Goal: Task Accomplishment & Management: Manage account settings

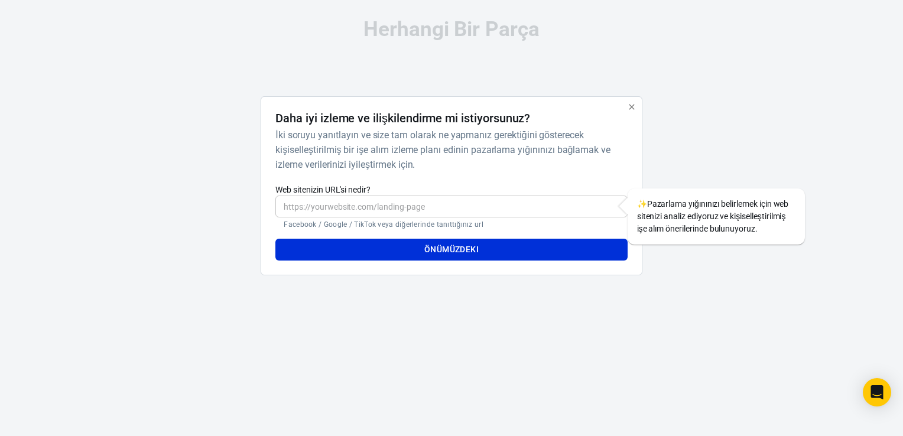
click at [531, 209] on input "Web sitenizin URL'si nedir?" at bounding box center [452, 207] width 352 height 22
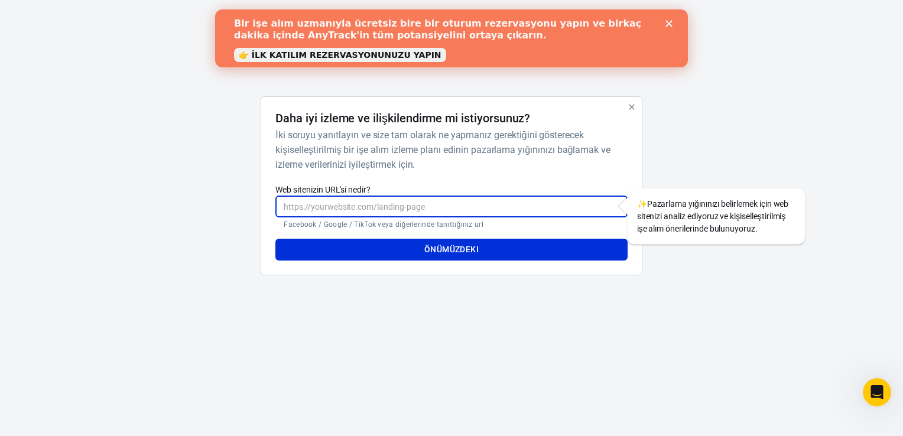
paste input "[URL][DOMAIN_NAME]"
type input "[URL][DOMAIN_NAME]"
click at [402, 250] on button "Önümüzdeki" at bounding box center [452, 250] width 352 height 22
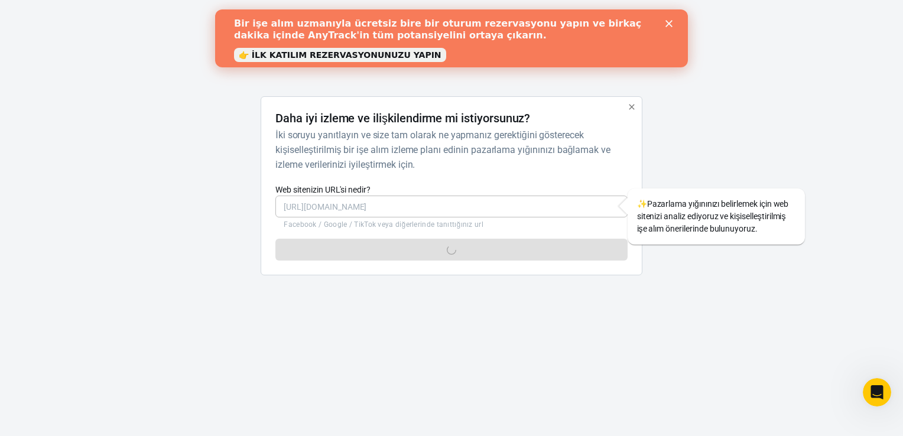
click at [402, 252] on div "Önümüzdeki" at bounding box center [452, 244] width 352 height 31
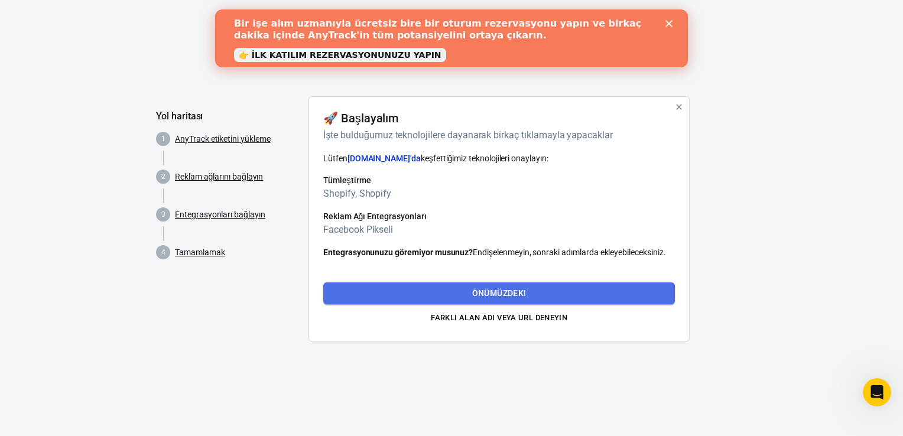
click at [460, 290] on button "Önümüzdeki" at bounding box center [499, 294] width 352 height 22
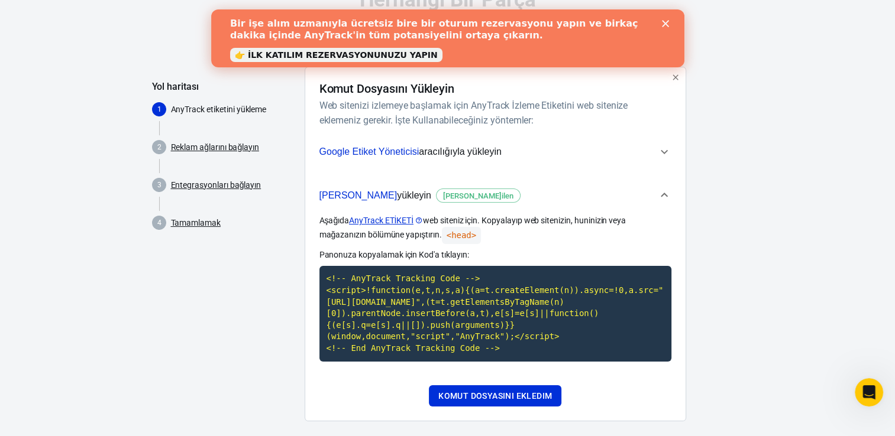
scroll to position [43, 0]
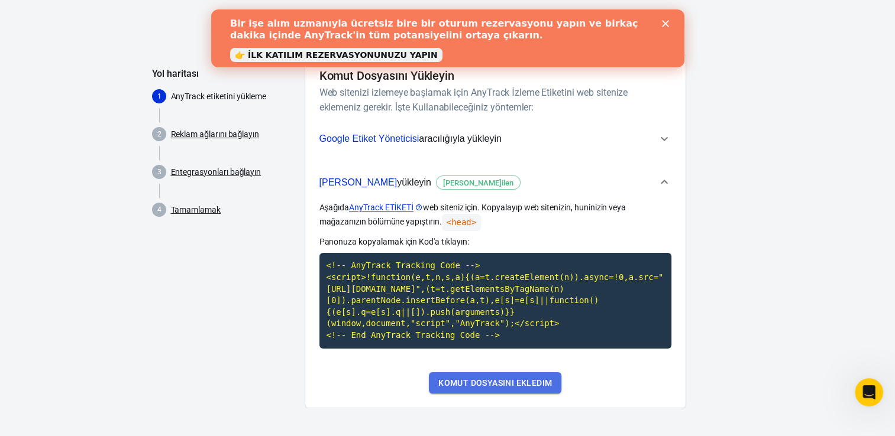
click at [469, 375] on button "Komut dosyasını ekledim" at bounding box center [495, 384] width 132 height 22
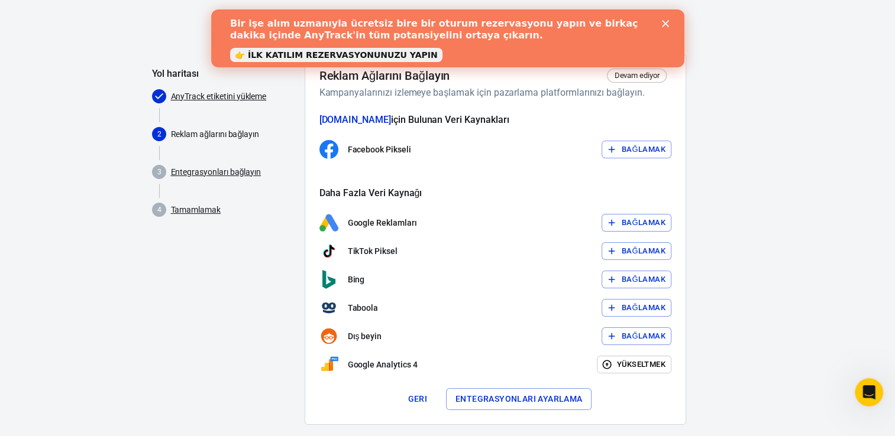
click at [639, 150] on font "Bağlamak" at bounding box center [643, 150] width 44 height 14
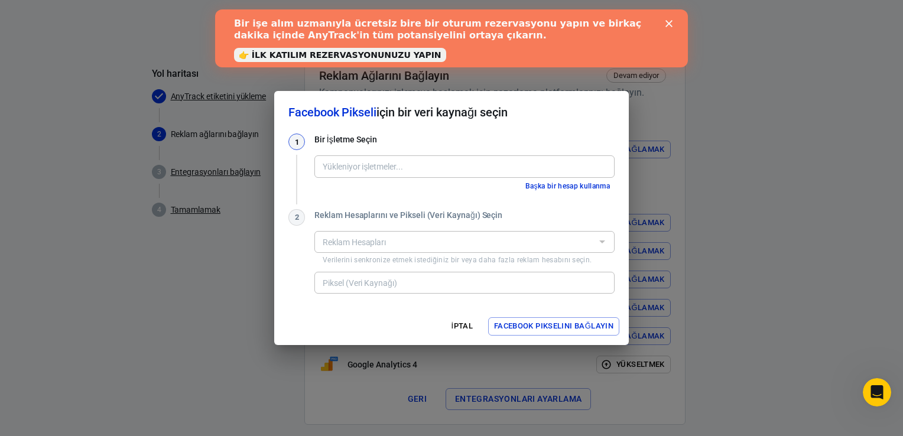
type input "Teknixy [661252443373704]"
type input "Teknixy's pixel [1372645487590274]"
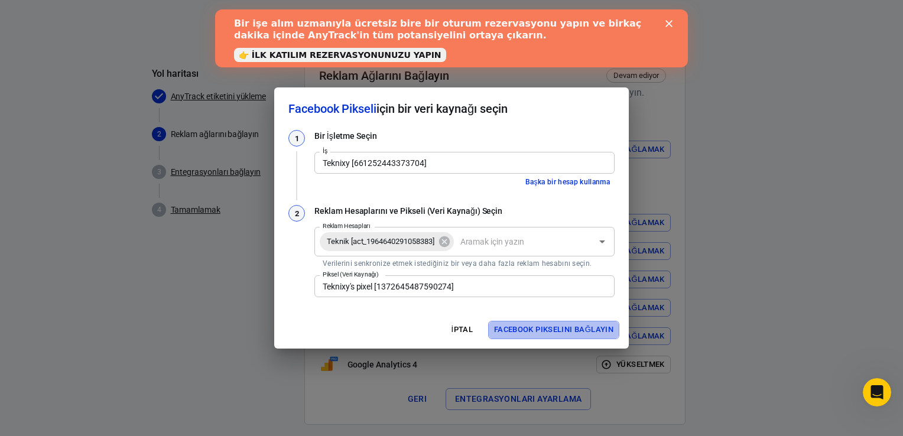
click at [567, 329] on font "Facebook Pikselini Bağlayın" at bounding box center [553, 330] width 119 height 14
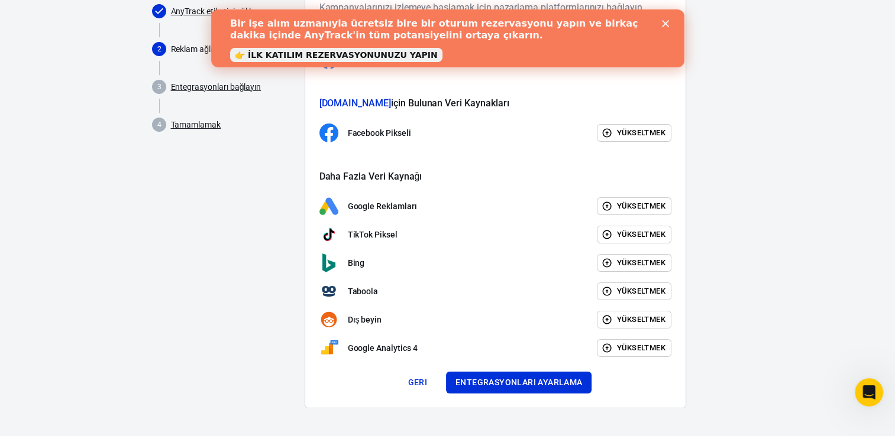
scroll to position [127, 0]
click at [523, 377] on button "Entegrasyonları ayarlama" at bounding box center [519, 384] width 146 height 22
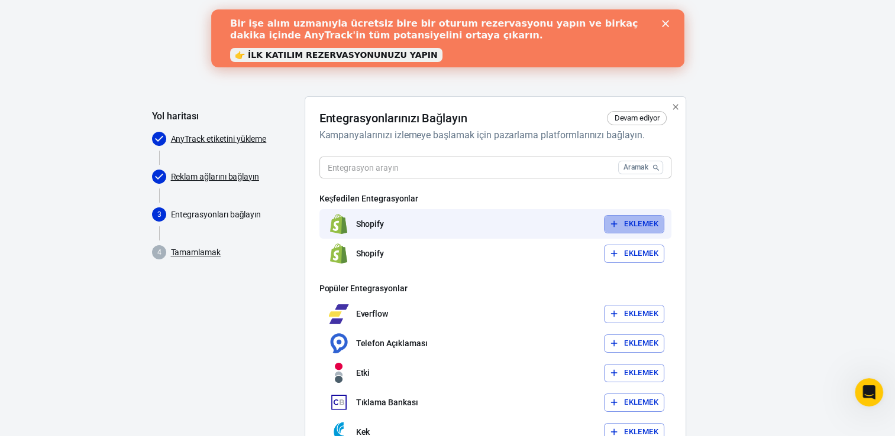
click at [627, 221] on font "Eklemek" at bounding box center [641, 225] width 34 height 14
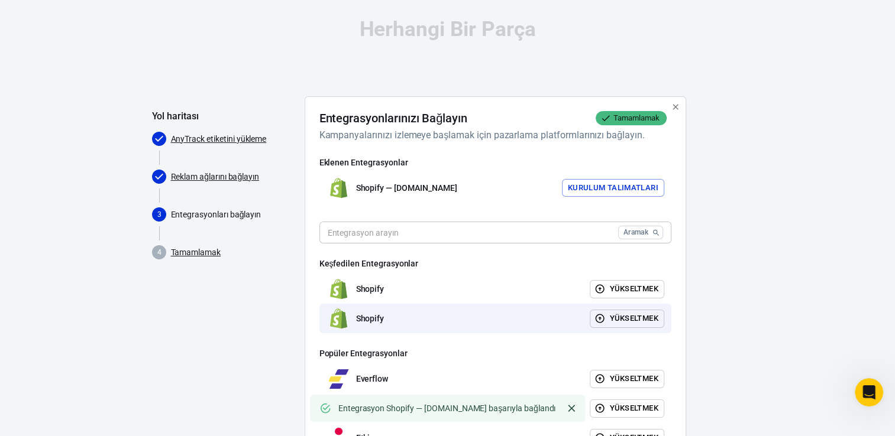
scroll to position [154, 0]
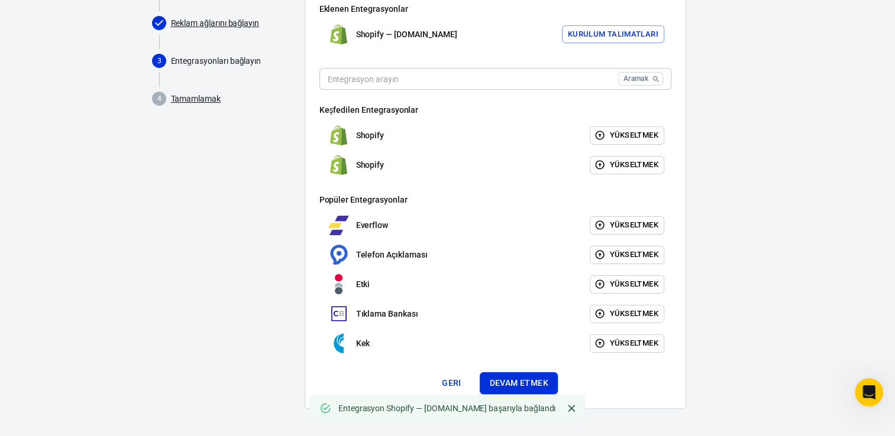
click at [520, 377] on button "Devam etmek" at bounding box center [518, 384] width 77 height 22
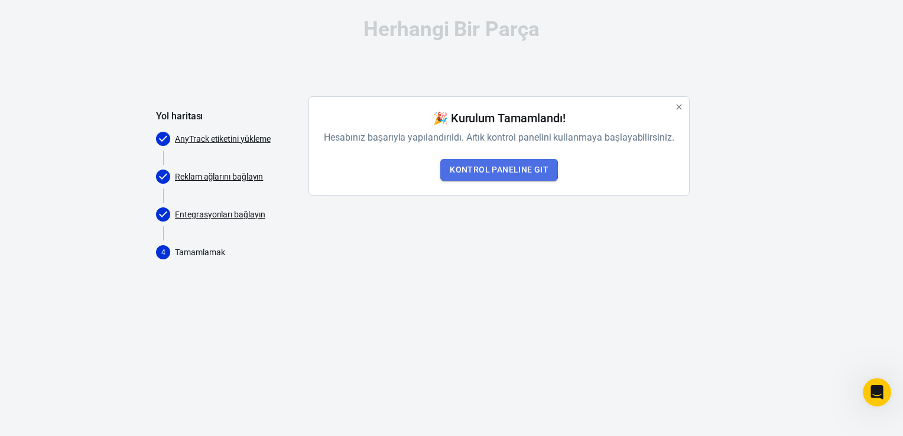
click at [461, 169] on link "Kontrol Paneline Git" at bounding box center [500, 170] width 118 height 22
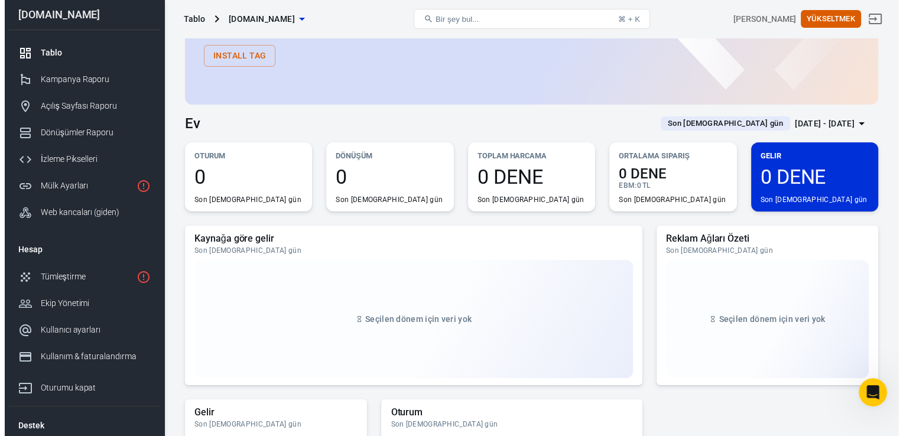
scroll to position [45, 0]
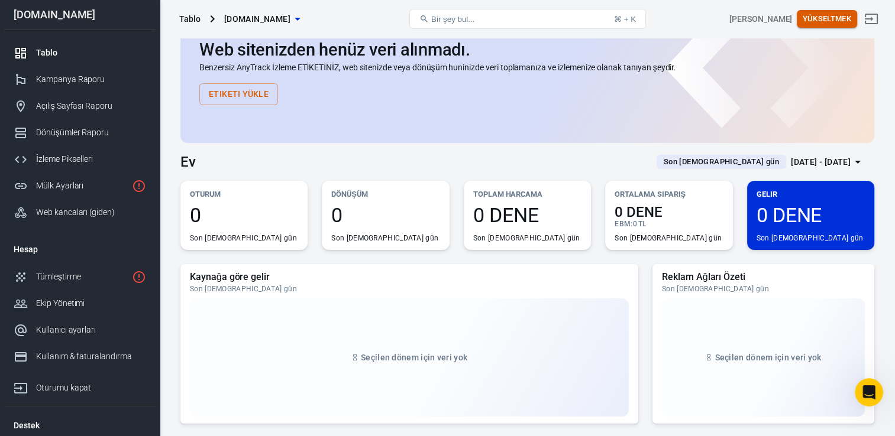
click at [849, 18] on button "Yükseltmek" at bounding box center [826, 19] width 60 height 18
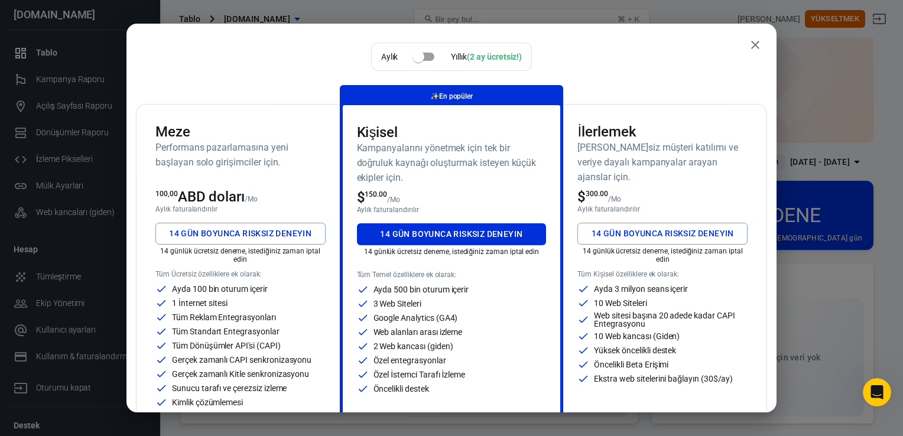
click at [263, 234] on font "14 gün boyunca risksiz deneyin" at bounding box center [240, 233] width 143 height 15
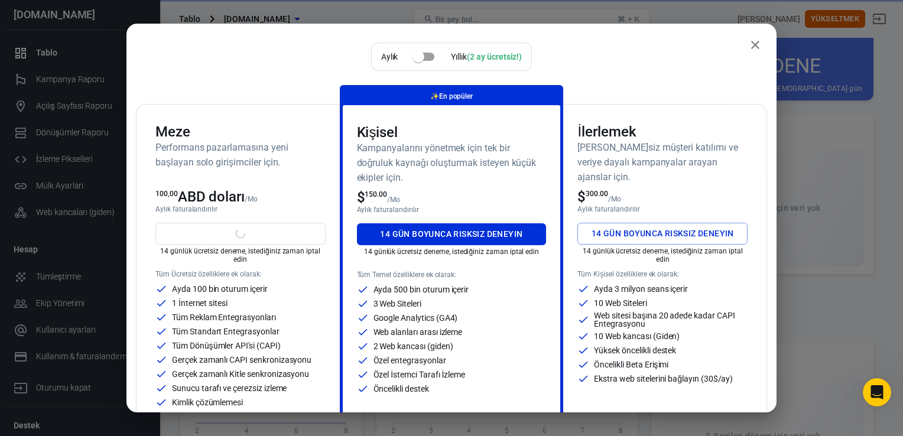
scroll to position [0, 0]
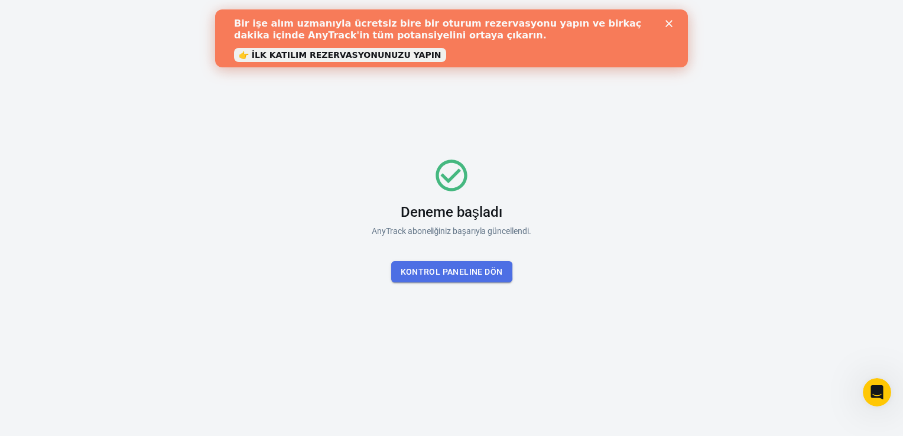
click at [424, 271] on button "Kontrol paneline dön" at bounding box center [451, 272] width 121 height 22
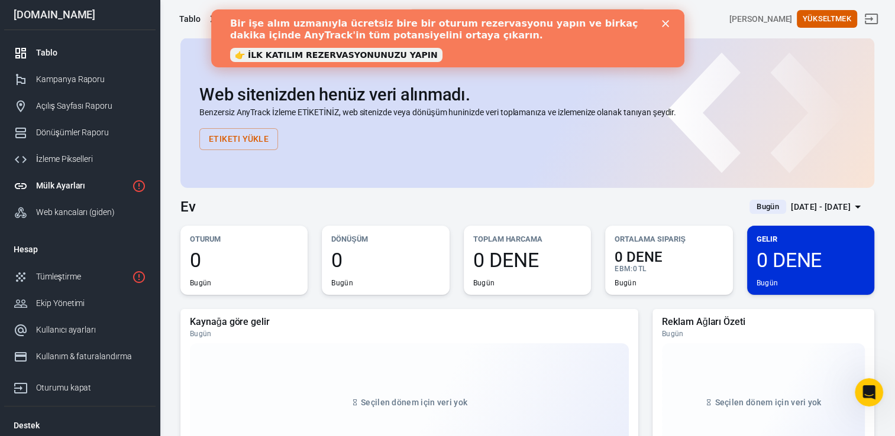
click at [103, 180] on div "Mülk Ayarları" at bounding box center [81, 186] width 91 height 12
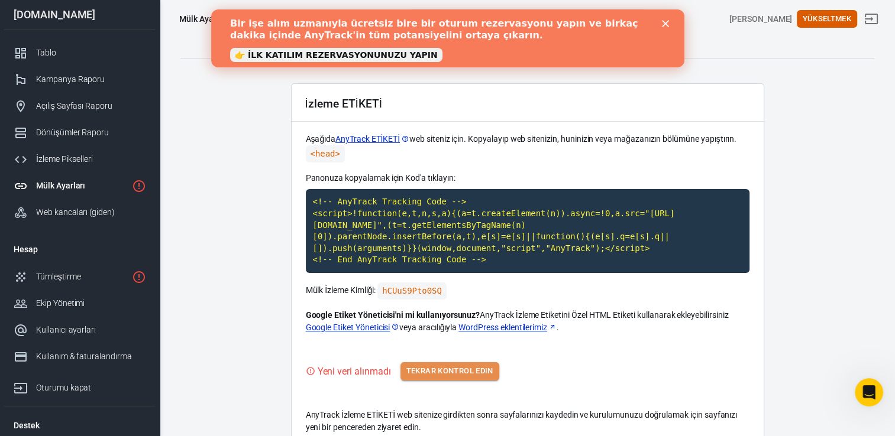
click at [412, 370] on font "Tekrar kontrol edin" at bounding box center [449, 372] width 87 height 14
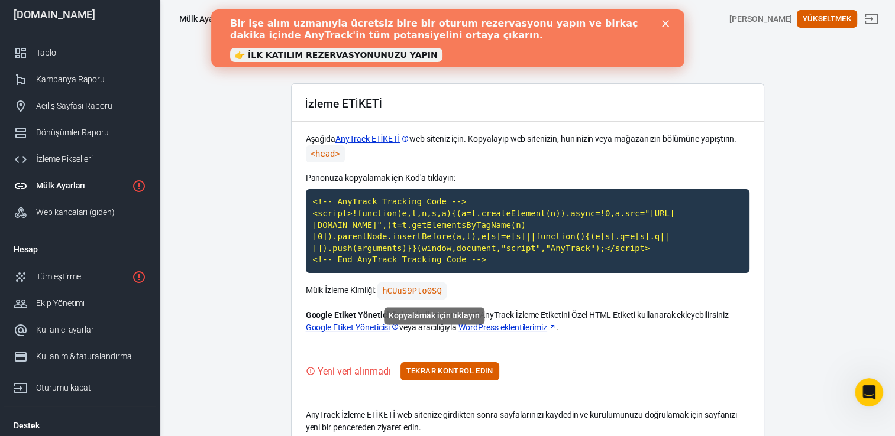
scroll to position [62, 0]
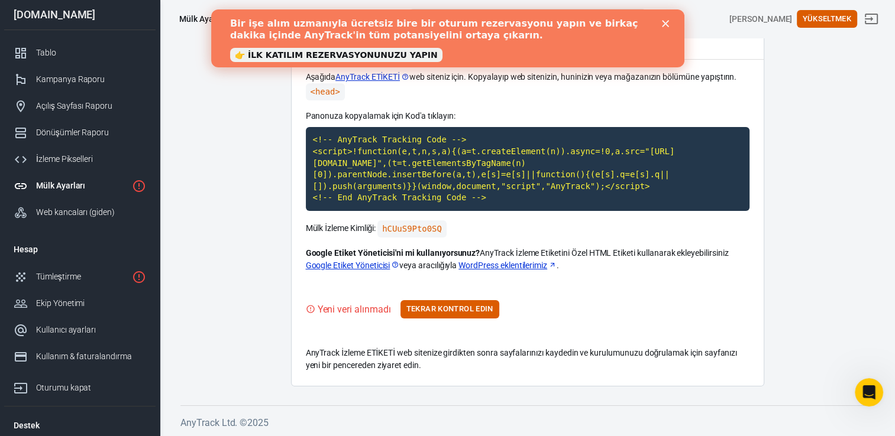
click at [666, 25] on polygon "Kapatmak" at bounding box center [664, 23] width 7 height 7
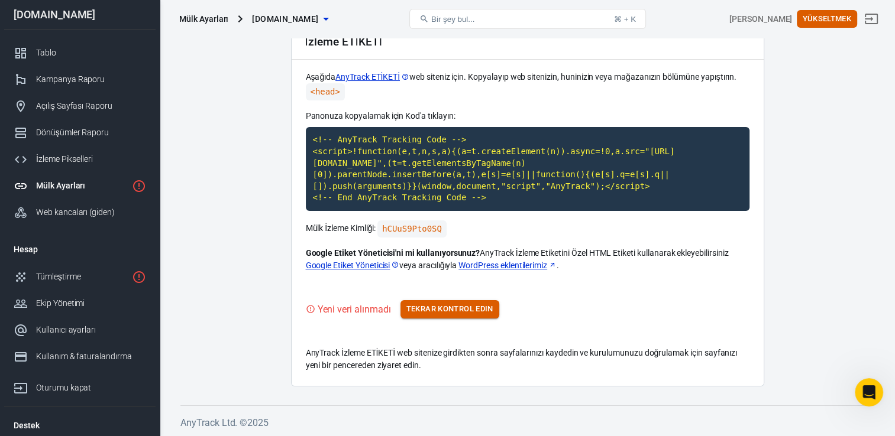
click at [480, 316] on button "Tekrar kontrol edin" at bounding box center [449, 309] width 99 height 18
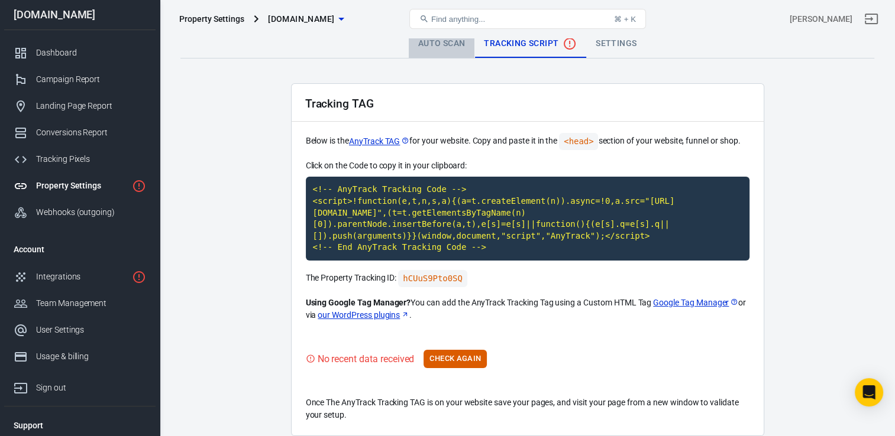
click at [452, 47] on link "Auto Scan" at bounding box center [442, 44] width 66 height 28
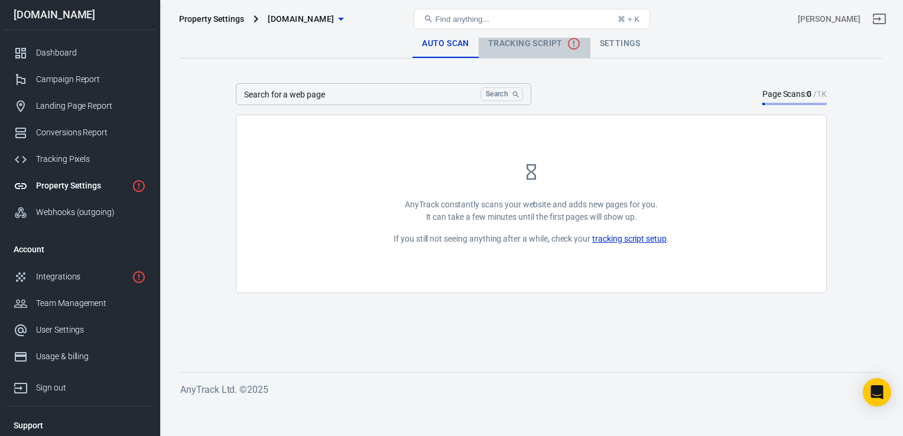
click at [509, 48] on span "Tracking Script" at bounding box center [534, 44] width 93 height 14
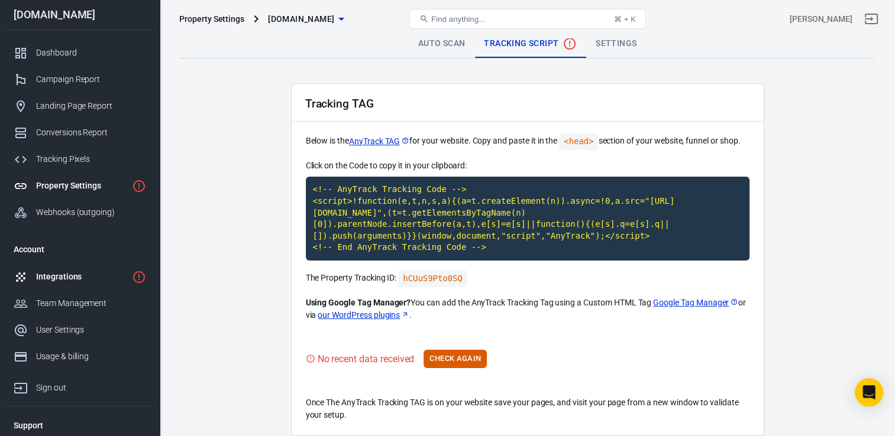
click at [102, 266] on link "Integrations" at bounding box center [79, 277] width 151 height 27
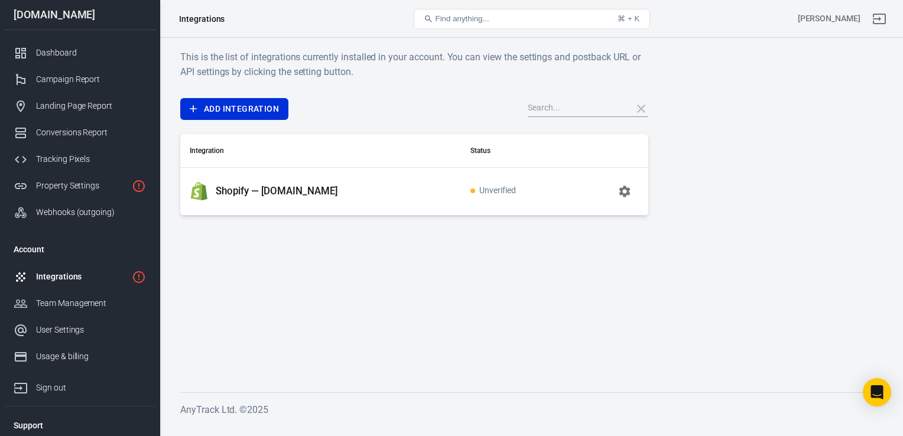
click at [486, 187] on span "Unverified" at bounding box center [494, 191] width 46 height 10
click at [283, 190] on p "Shopify — [DOMAIN_NAME]" at bounding box center [277, 191] width 122 height 12
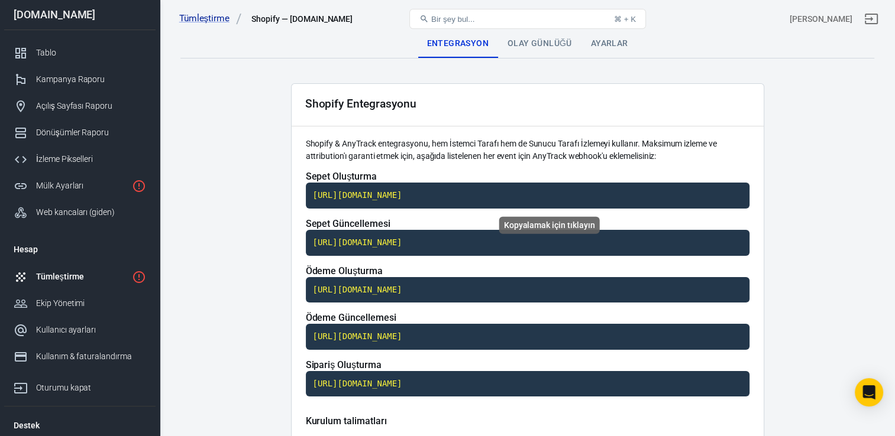
click at [323, 188] on code "https://t1.anytrack.io/iAUNnTDP/collect/shopify-teknixycom" at bounding box center [527, 196] width 443 height 26
click at [342, 240] on code "https://t1.anytrack.io/iAUNnTDP/collect/shopify-teknixycom" at bounding box center [527, 243] width 443 height 26
click at [333, 286] on code "https://t1.anytrack.io/iAUNnTDP/collect/shopify-teknixycom" at bounding box center [527, 290] width 443 height 26
drag, startPoint x: 345, startPoint y: 331, endPoint x: 333, endPoint y: 330, distance: 11.3
click at [333, 330] on code "https://t1.anytrack.io/iAUNnTDP/collect/shopify-teknixycom" at bounding box center [527, 337] width 443 height 26
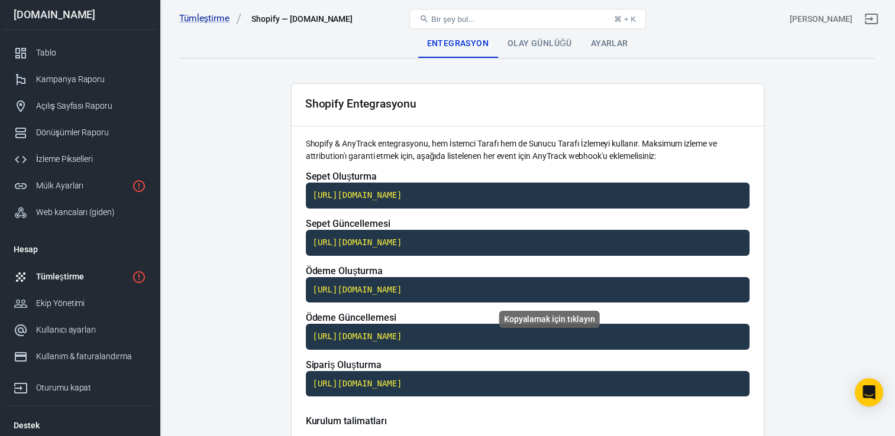
click at [355, 292] on code "https://t1.anytrack.io/iAUNnTDP/collect/shopify-teknixycom" at bounding box center [527, 290] width 443 height 26
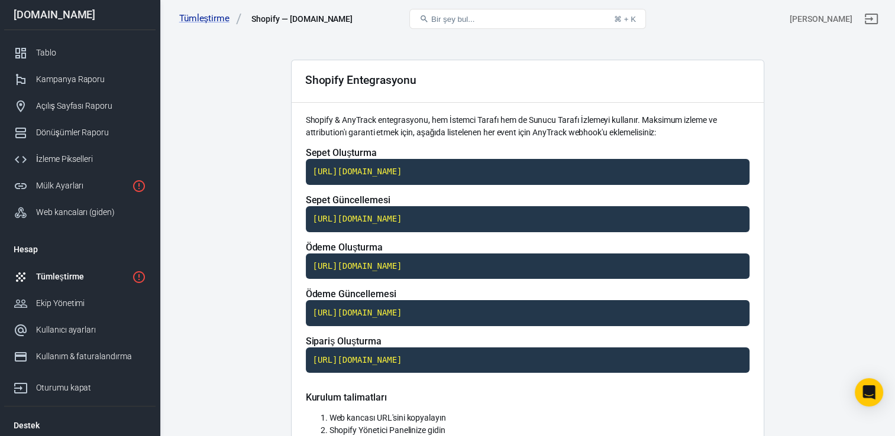
scroll to position [25, 0]
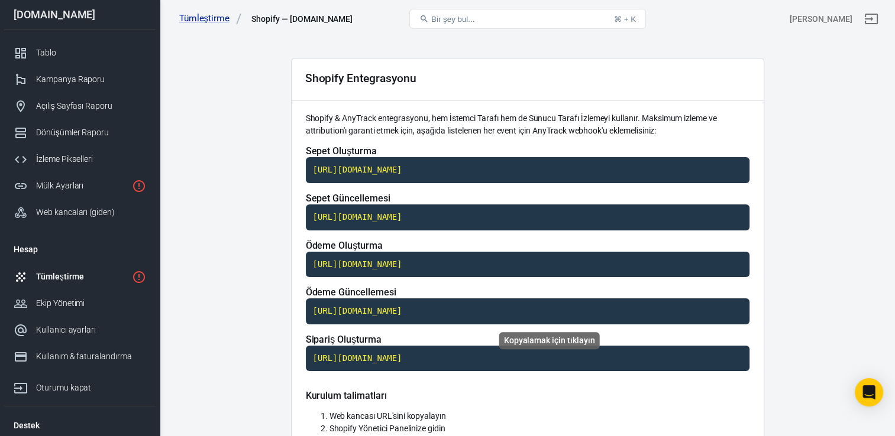
click at [363, 304] on code "https://t1.anytrack.io/iAUNnTDP/collect/shopify-teknixycom" at bounding box center [527, 312] width 443 height 26
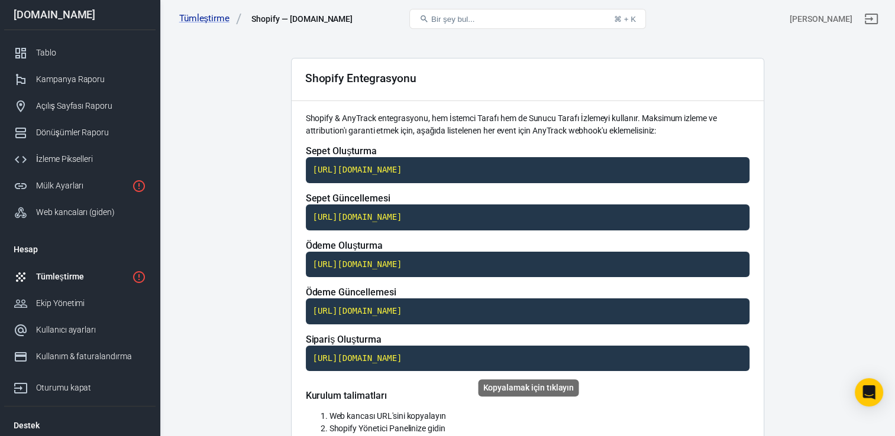
click at [331, 361] on code "https://t1.anytrack.io/iAUNnTDP/collect/shopify-teknixycom" at bounding box center [527, 359] width 443 height 26
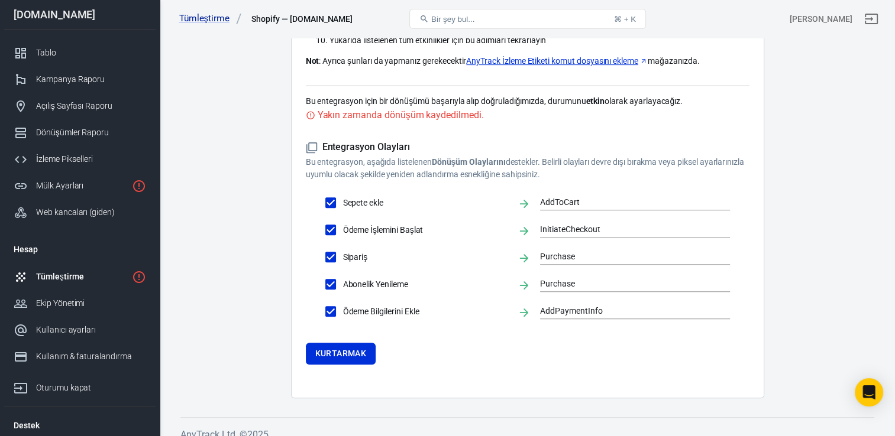
scroll to position [525, 0]
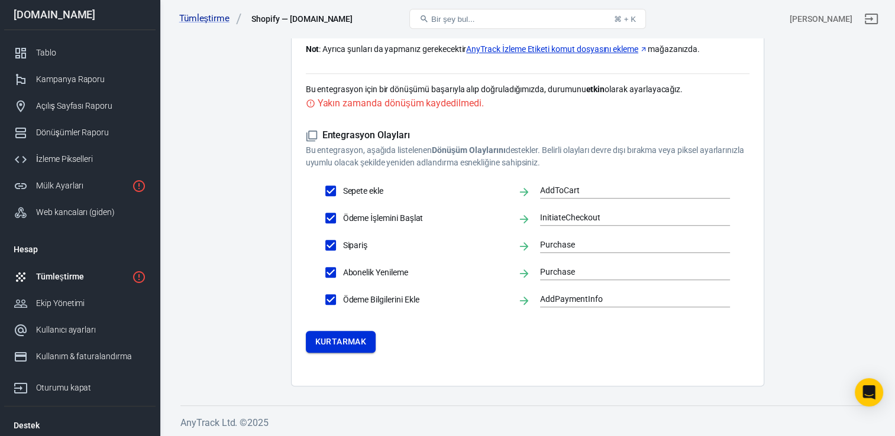
click at [334, 342] on font "Kurtarmak" at bounding box center [340, 342] width 51 height 15
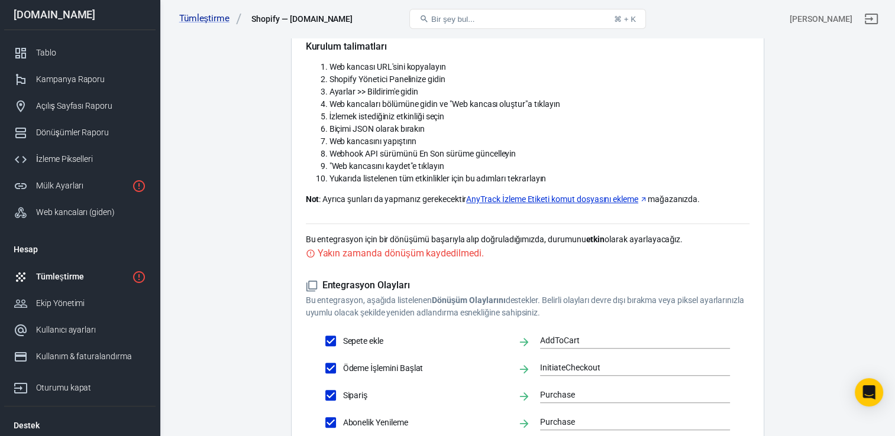
scroll to position [376, 0]
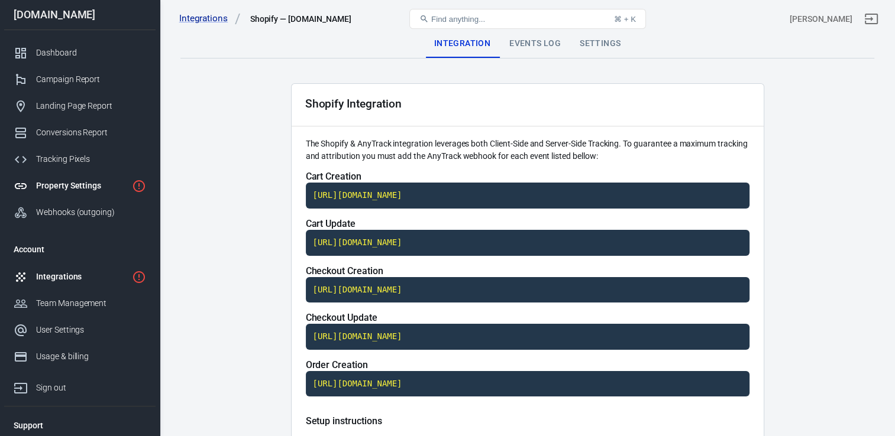
click at [116, 190] on div "Property Settings" at bounding box center [81, 186] width 91 height 12
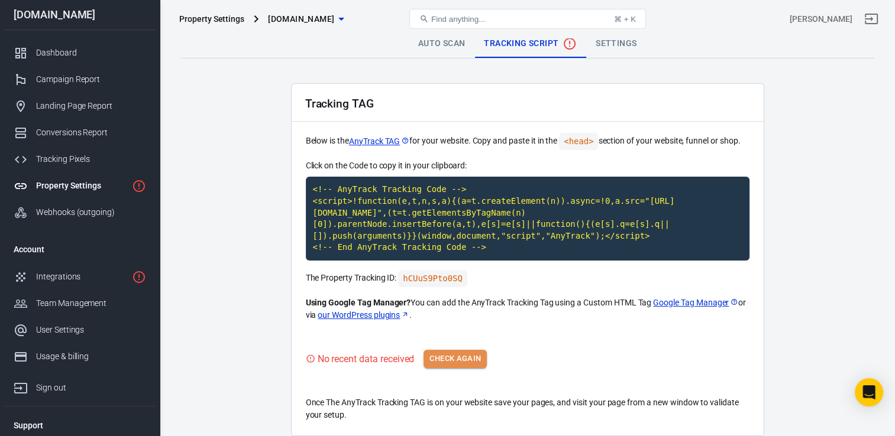
click at [440, 365] on button "Check Again" at bounding box center [454, 359] width 63 height 18
click at [441, 351] on button "Check Again" at bounding box center [454, 359] width 63 height 18
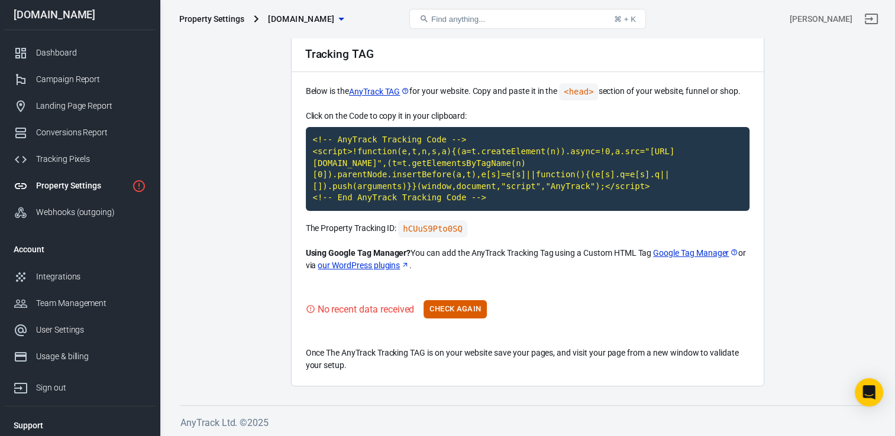
scroll to position [49, 0]
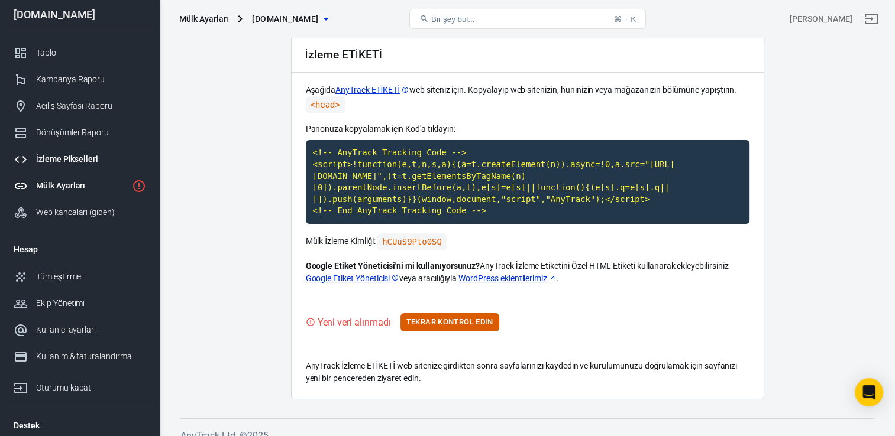
click at [79, 153] on link "İzleme Pikselleri" at bounding box center [79, 159] width 151 height 27
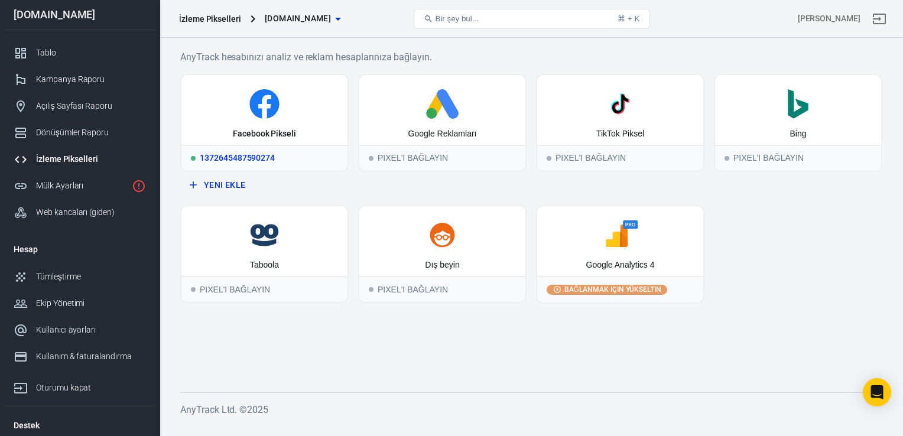
click at [239, 129] on div "Facebook Pikseli" at bounding box center [264, 134] width 63 height 12
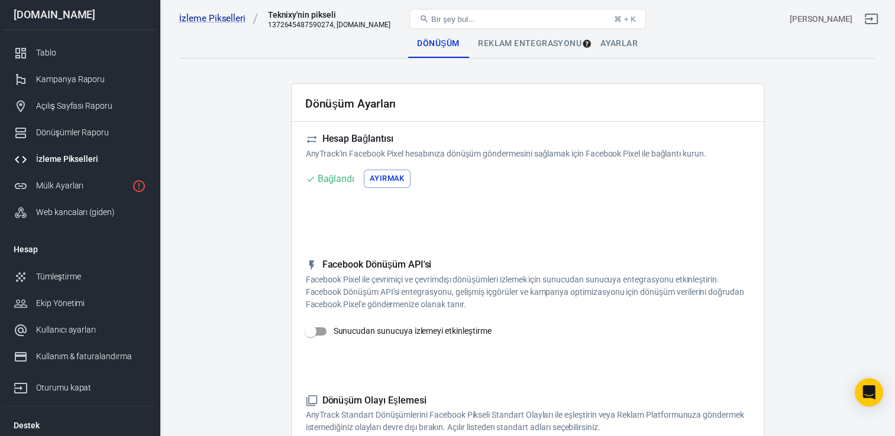
click at [516, 51] on div "Reklam Entegrasyonu" at bounding box center [529, 44] width 122 height 28
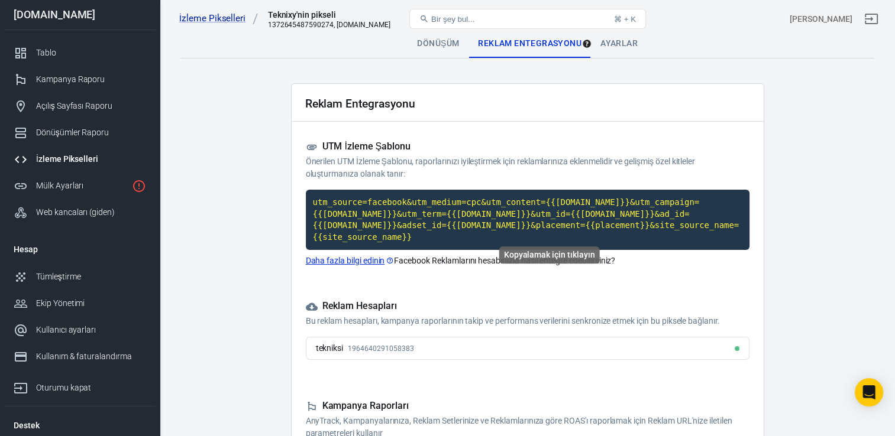
click at [312, 197] on code "utm_source=facebook&utm_medium=cpc&utm_content={{[DOMAIN_NAME]}}&utm_campaign={…" at bounding box center [527, 220] width 443 height 60
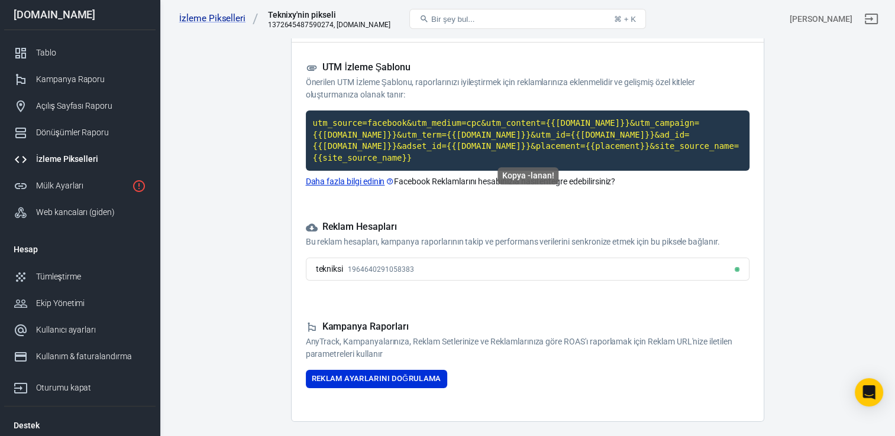
scroll to position [103, 0]
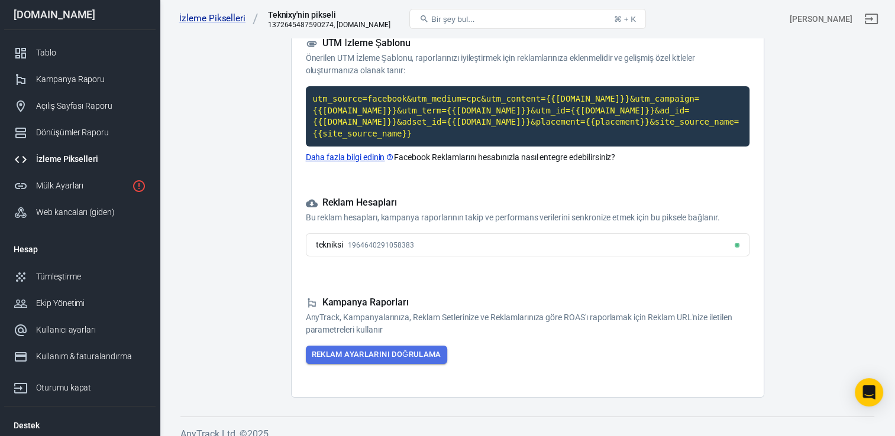
click at [373, 348] on font "Reklam Ayarlarını Doğrulama" at bounding box center [376, 355] width 129 height 14
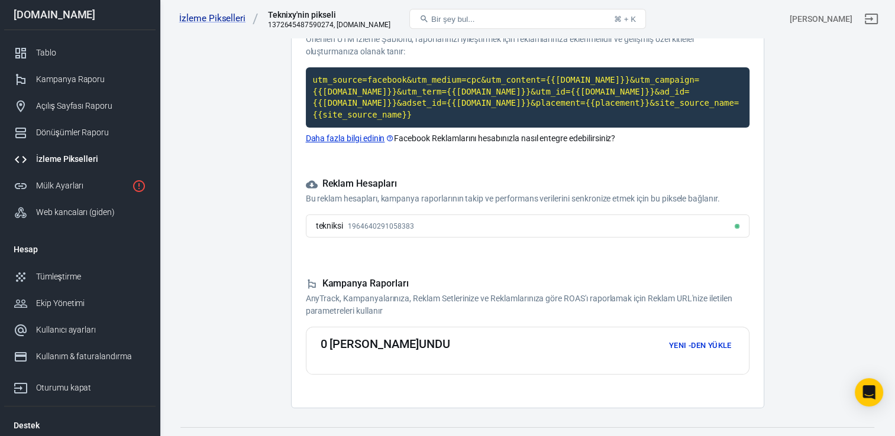
scroll to position [132, 0]
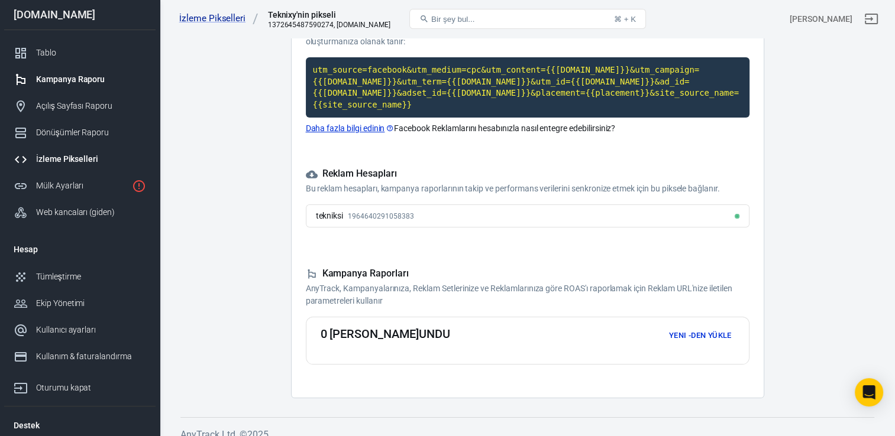
click at [114, 77] on div "Kampanya Raporu" at bounding box center [91, 79] width 110 height 12
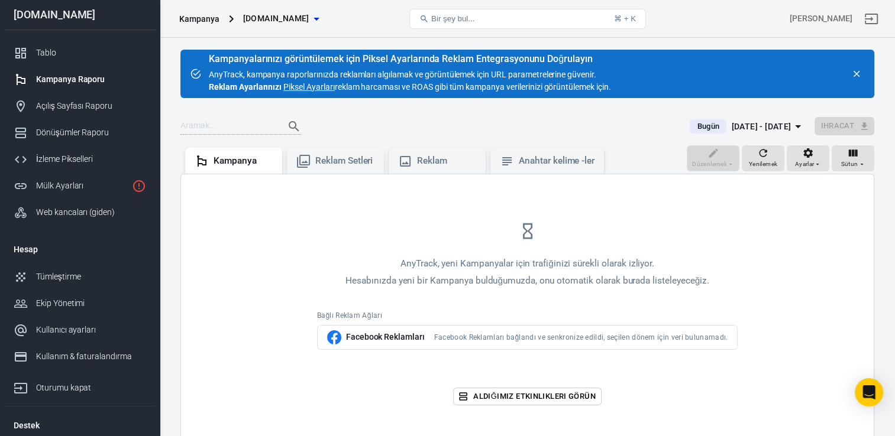
click at [273, 20] on span "[DOMAIN_NAME]" at bounding box center [276, 18] width 66 height 15
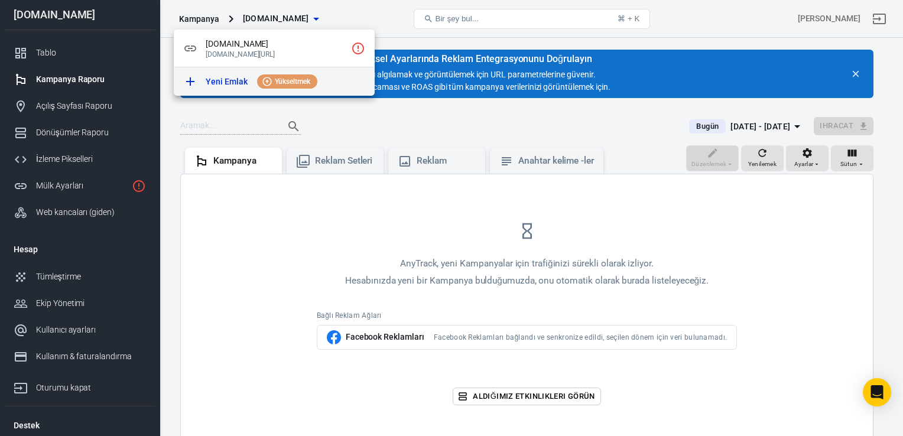
click at [324, 86] on div "Yeni Emlak Yükseltmek" at bounding box center [286, 82] width 160 height 14
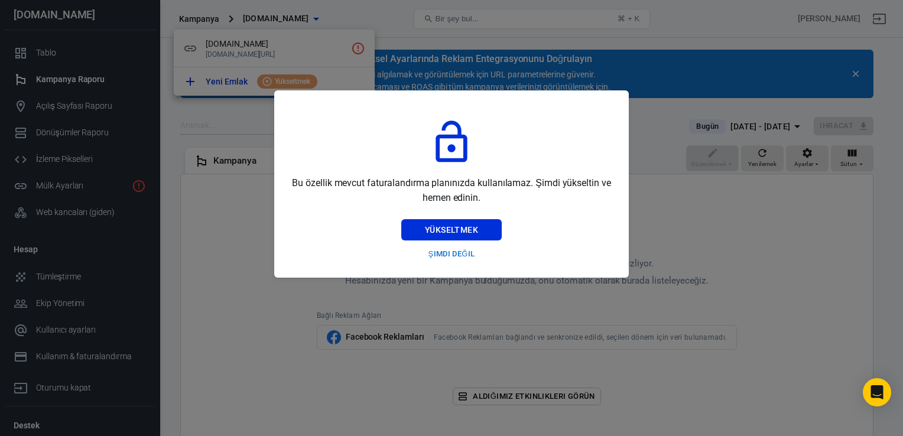
click at [450, 255] on button "Şimdi değil" at bounding box center [451, 254] width 101 height 18
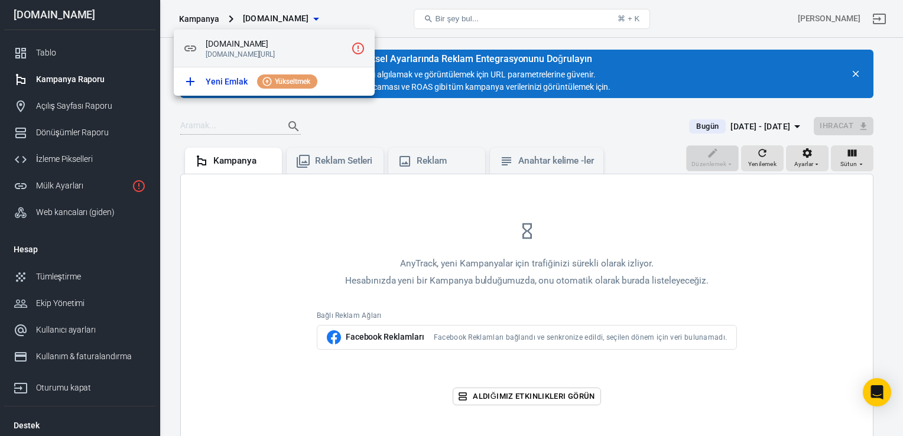
click at [286, 58] on p "[DOMAIN_NAME][URL]" at bounding box center [276, 54] width 141 height 8
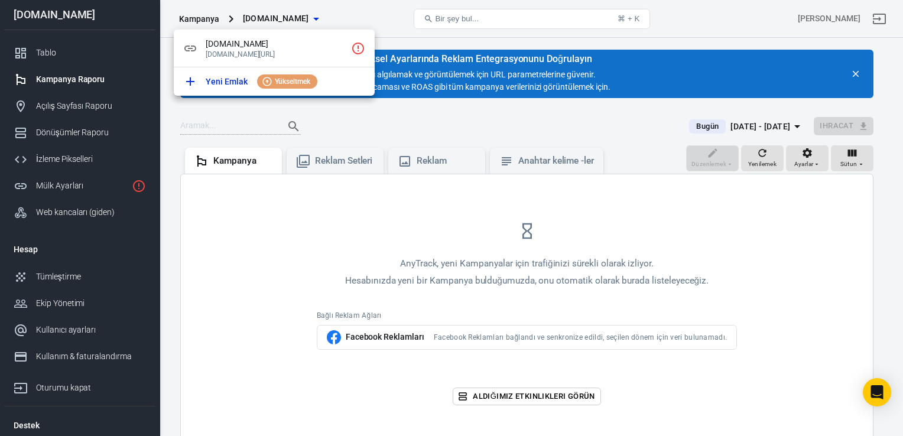
click at [79, 57] on div at bounding box center [451, 218] width 903 height 436
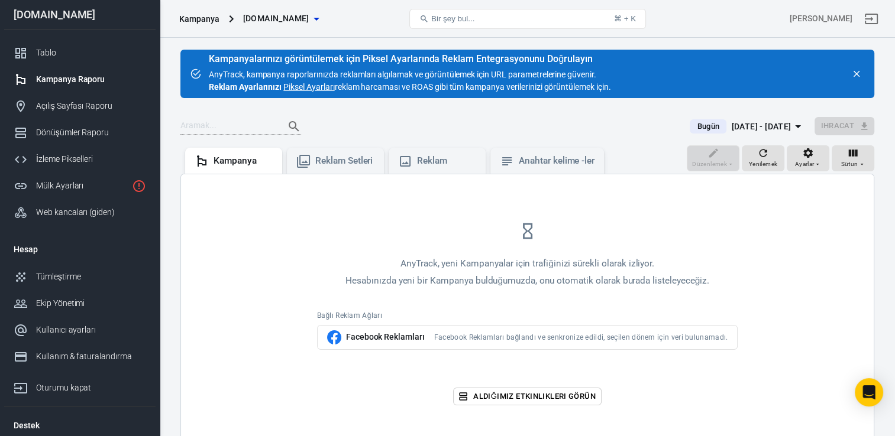
click at [205, 16] on div "Kampanya" at bounding box center [199, 19] width 40 height 12
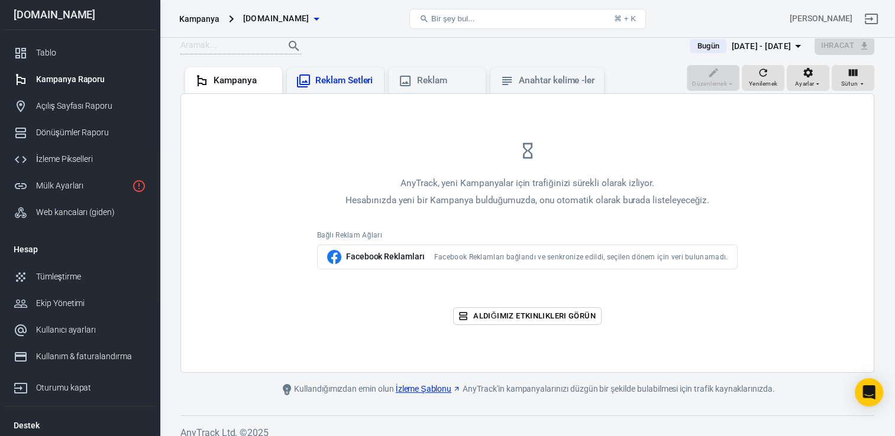
scroll to position [90, 0]
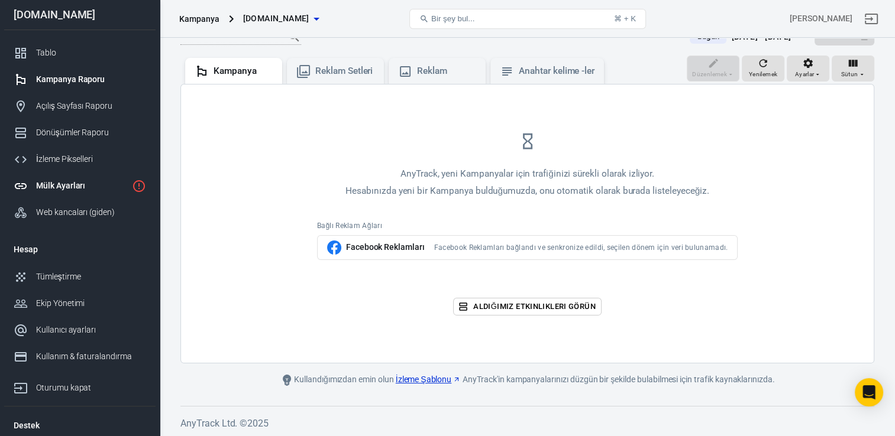
click at [80, 186] on div "Mülk Ayarları" at bounding box center [81, 186] width 91 height 12
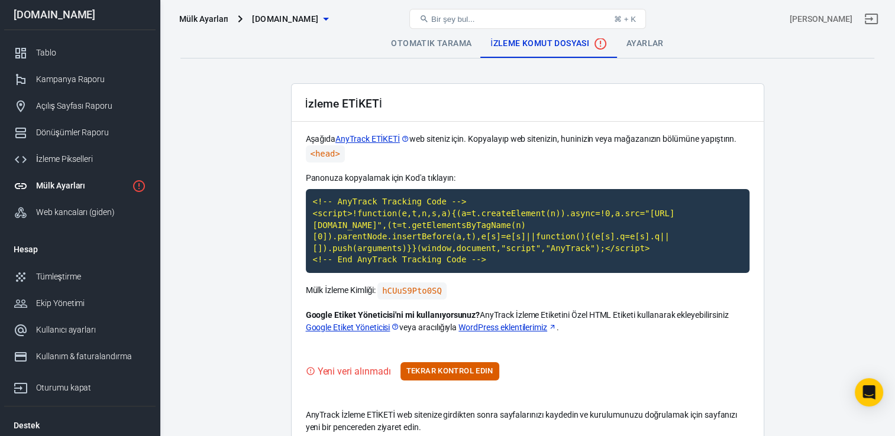
click at [426, 41] on link "Otomatik Tarama" at bounding box center [430, 44] width 99 height 28
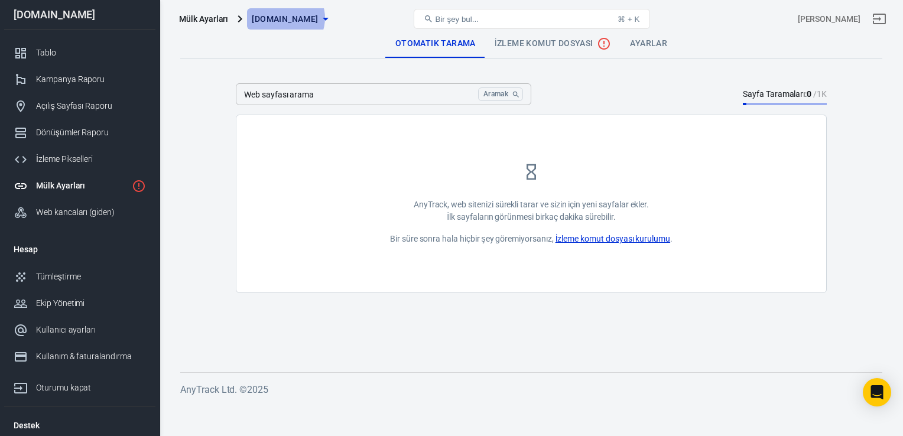
click at [284, 18] on span "[DOMAIN_NAME]" at bounding box center [285, 19] width 66 height 15
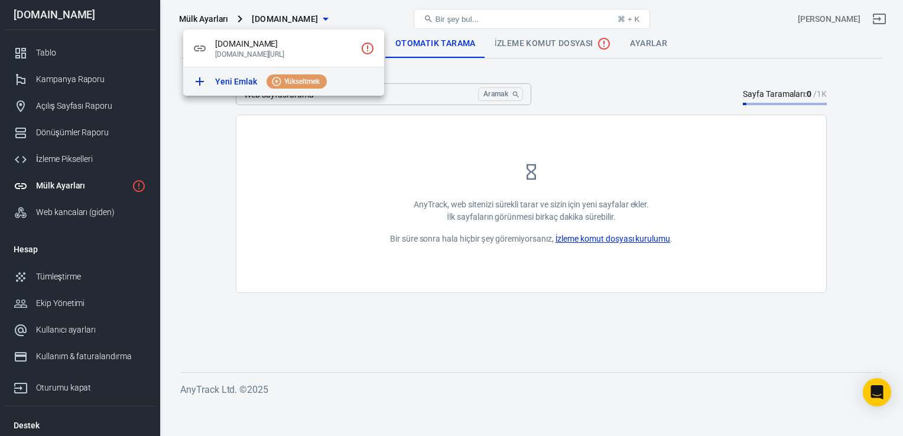
click at [252, 87] on p "Yeni Emlak" at bounding box center [236, 82] width 42 height 12
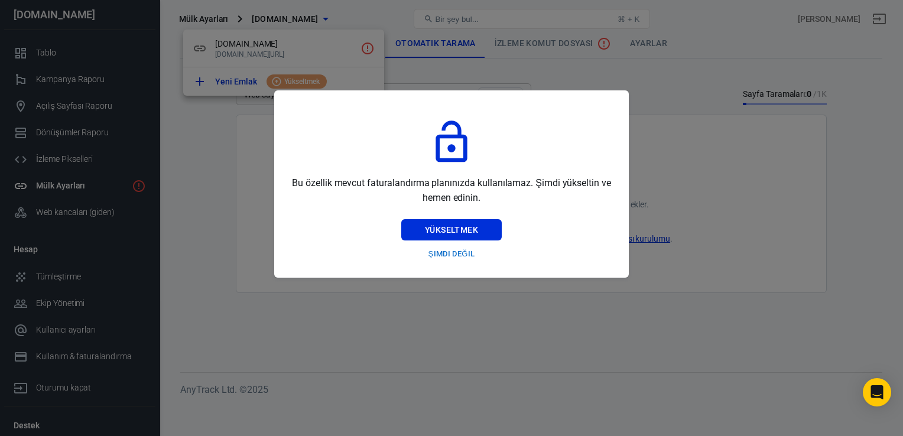
click at [441, 268] on div "Bu özellik mevcut faturalandırma planınızda kullanılamaz. Şimdi yükseltin ve he…" at bounding box center [451, 183] width 355 height 187
click at [451, 258] on button "Şimdi değil" at bounding box center [451, 254] width 101 height 18
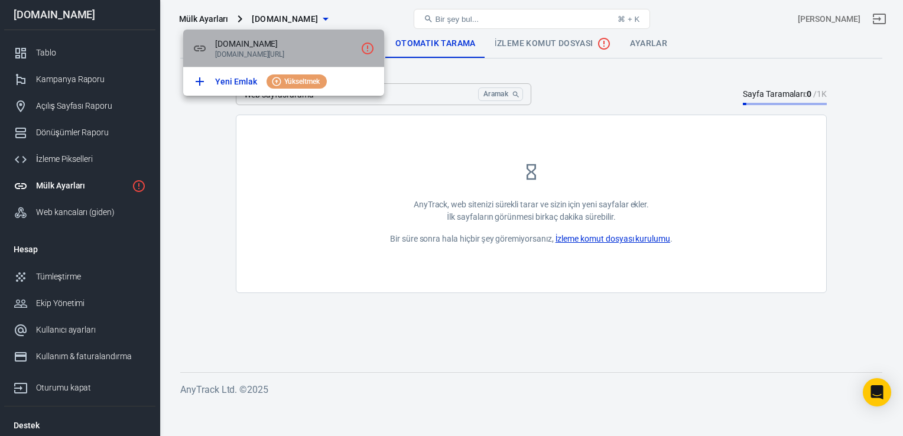
click at [342, 59] on p "[DOMAIN_NAME][URL]" at bounding box center [285, 54] width 141 height 8
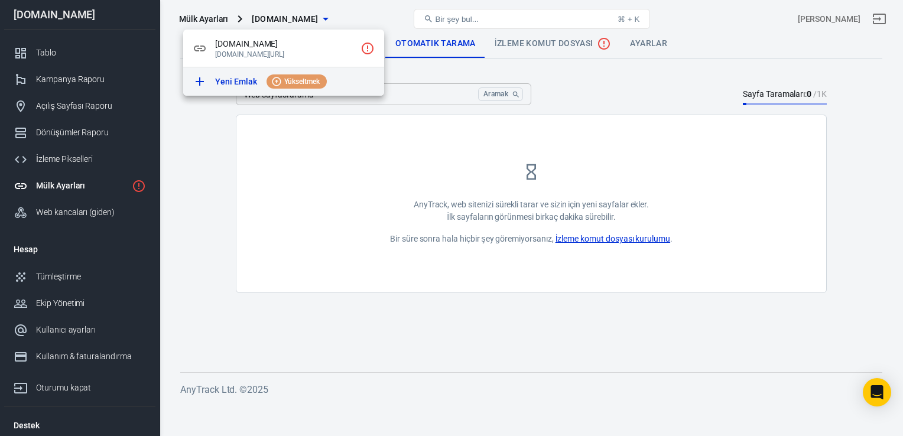
click at [201, 86] on icon at bounding box center [200, 81] width 8 height 8
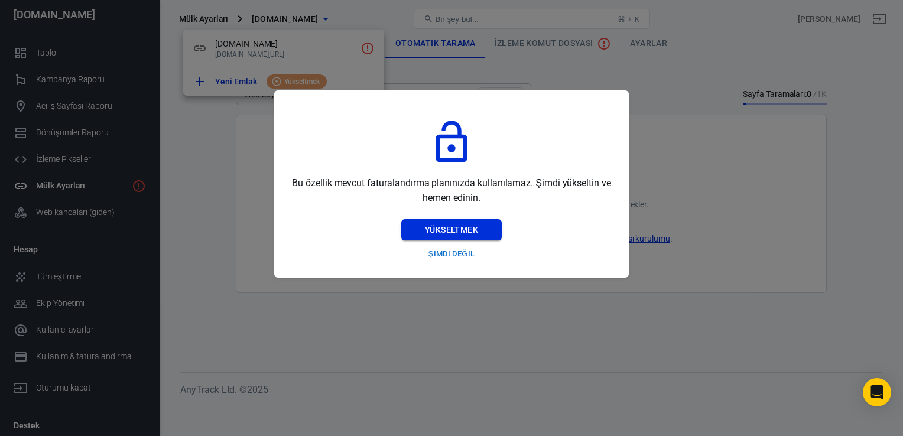
click at [438, 234] on button "Yükseltmek" at bounding box center [451, 230] width 101 height 22
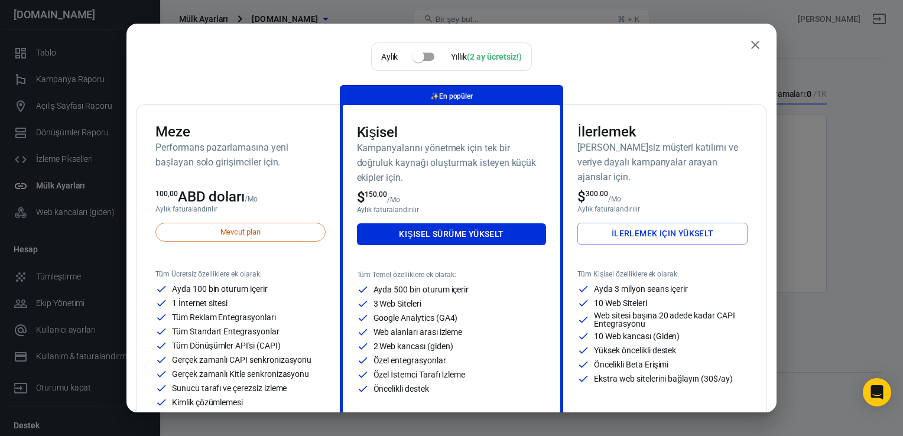
click at [281, 228] on div "Mevcut plan" at bounding box center [241, 232] width 170 height 19
click at [270, 234] on div "Mevcut plan" at bounding box center [241, 232] width 170 height 19
click at [223, 214] on div "Meze Performans pazarlamasına yeni başlayan solo girişimciler için. 100,00 ABD …" at bounding box center [240, 295] width 199 height 380
click at [242, 235] on span "Mevcut plan" at bounding box center [240, 232] width 53 height 12
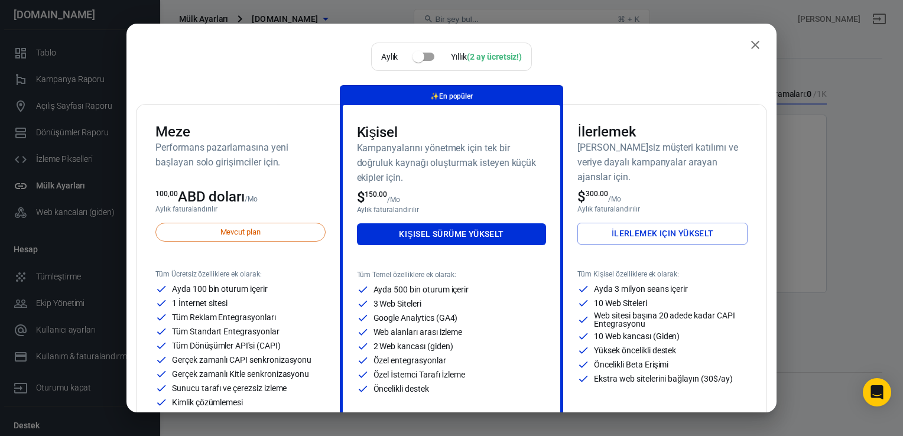
click at [196, 251] on div "Mevcut plan" at bounding box center [241, 242] width 170 height 38
click at [210, 238] on div "Mevcut plan" at bounding box center [241, 232] width 170 height 19
click at [749, 40] on icon "kapatmak" at bounding box center [756, 45] width 14 height 14
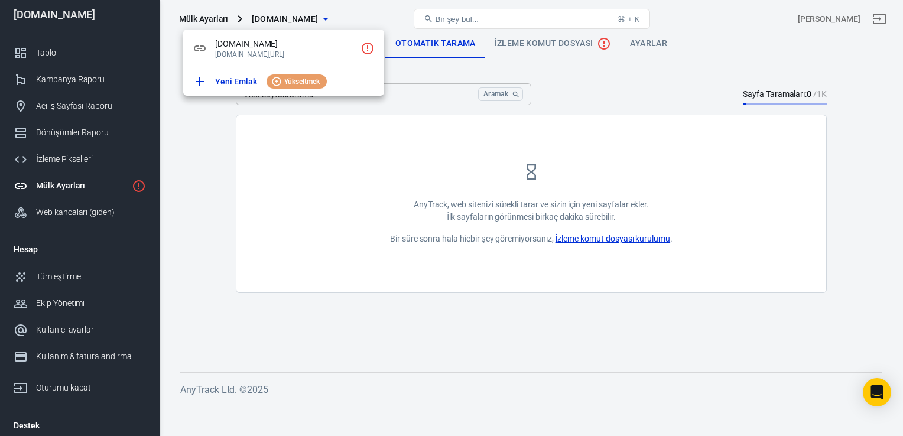
drag, startPoint x: 634, startPoint y: 134, endPoint x: 548, endPoint y: 73, distance: 105.3
click at [548, 73] on div at bounding box center [451, 218] width 903 height 436
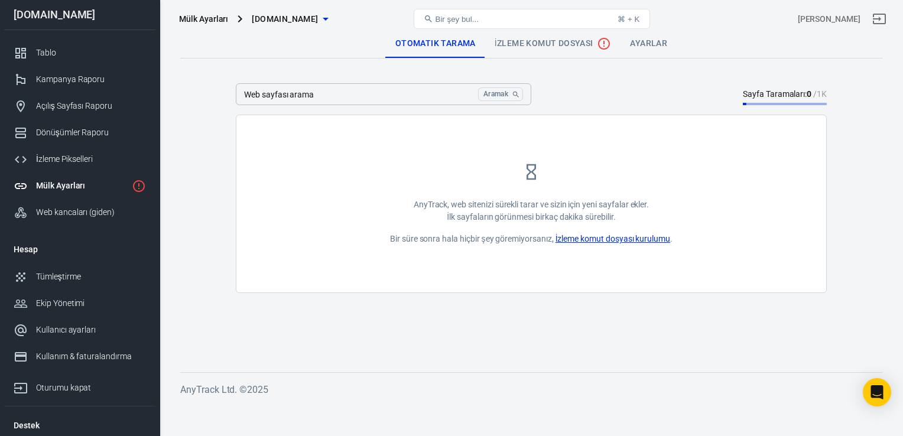
click at [634, 44] on link "Ayarlar" at bounding box center [649, 44] width 56 height 28
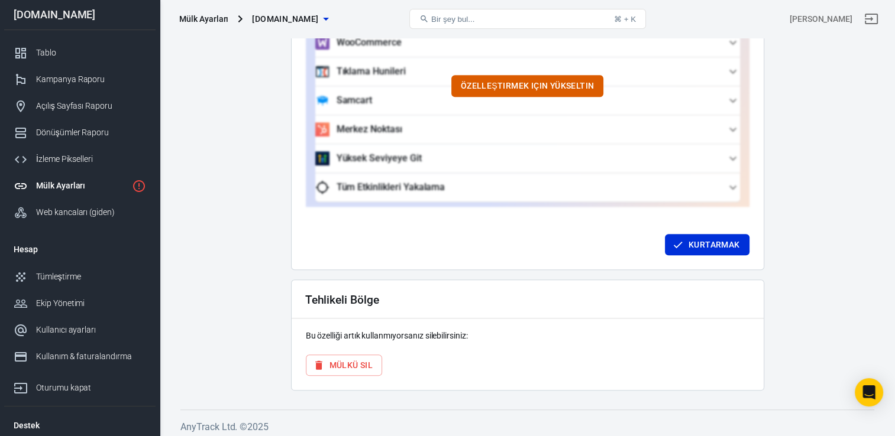
scroll to position [1186, 0]
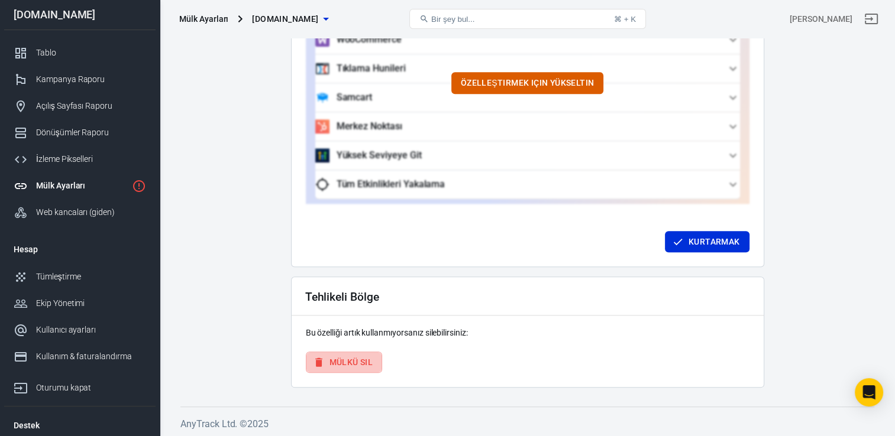
click at [362, 363] on font "Mülkü Sil" at bounding box center [351, 362] width 44 height 15
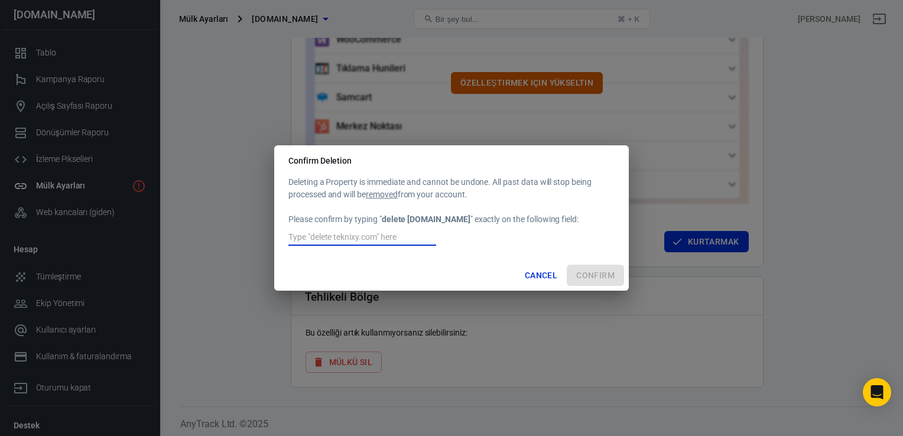
click at [339, 243] on input "text" at bounding box center [363, 238] width 148 height 15
type input "e"
type input "d"
paste input "Teknixy™ Aurora"
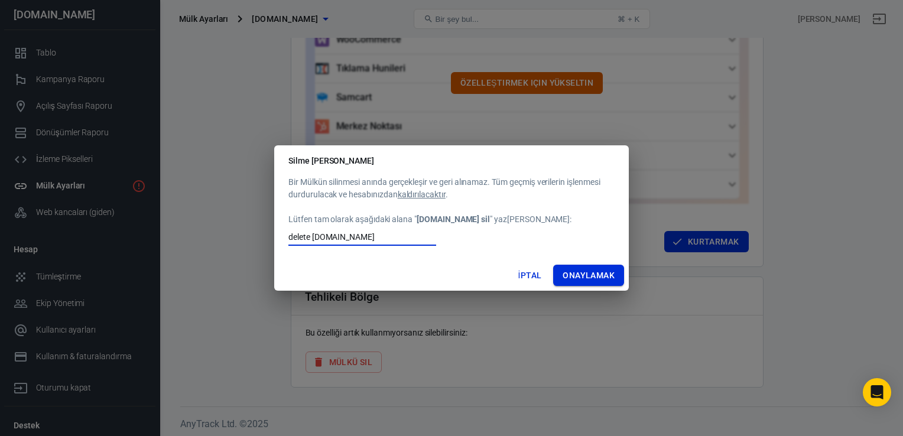
type input "delete [DOMAIN_NAME]"
click at [574, 275] on button "Onaylamak" at bounding box center [588, 276] width 71 height 22
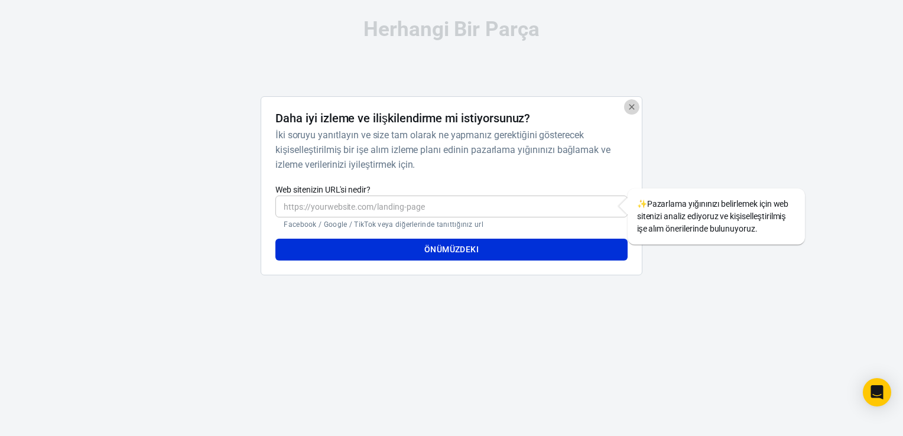
click at [630, 103] on icon "button" at bounding box center [631, 106] width 9 height 9
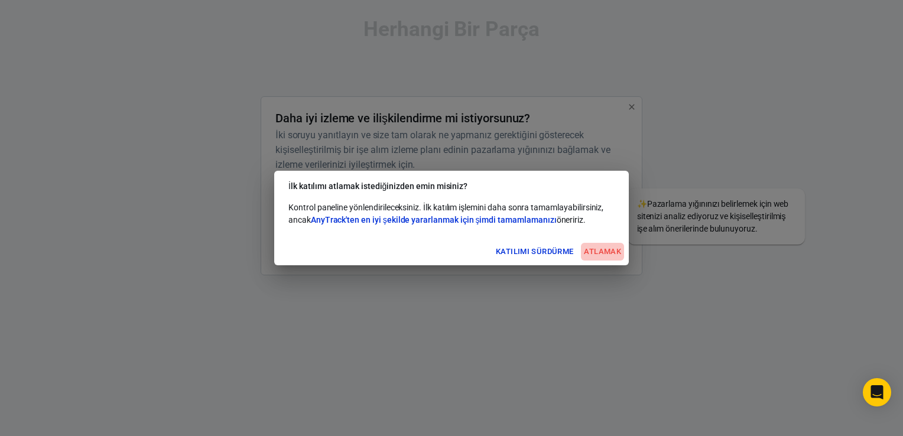
click at [605, 248] on button "Atlamak" at bounding box center [602, 252] width 43 height 18
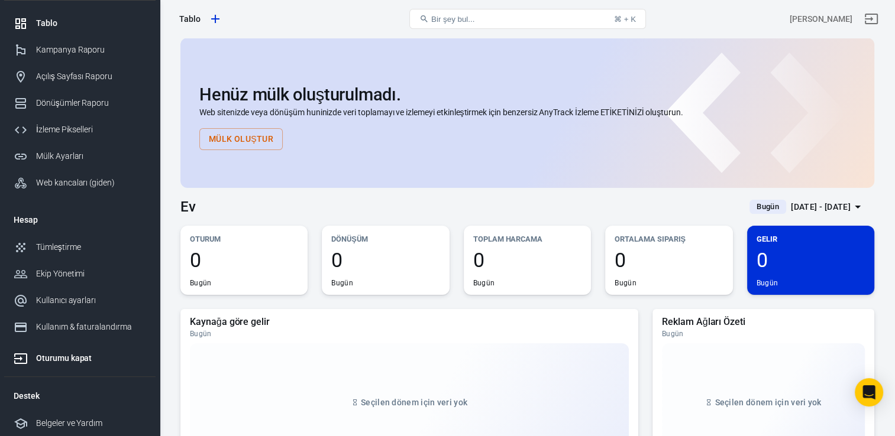
scroll to position [29, 0]
click at [70, 416] on li "Belgeler ve Yardım" at bounding box center [79, 424] width 151 height 27
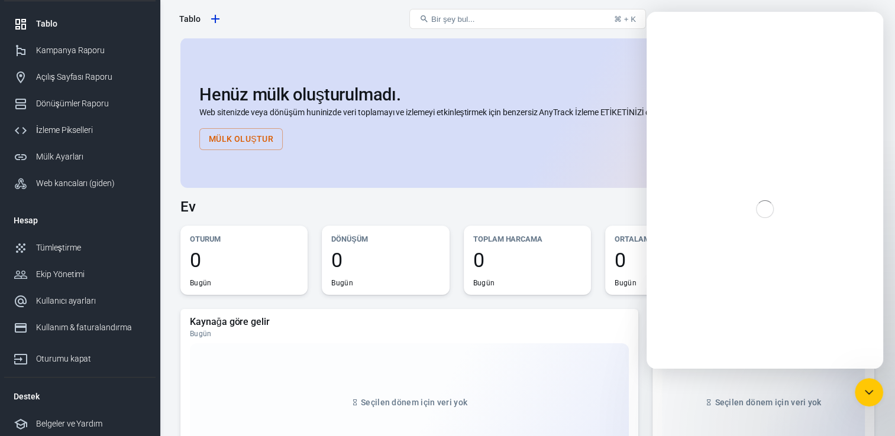
scroll to position [0, 0]
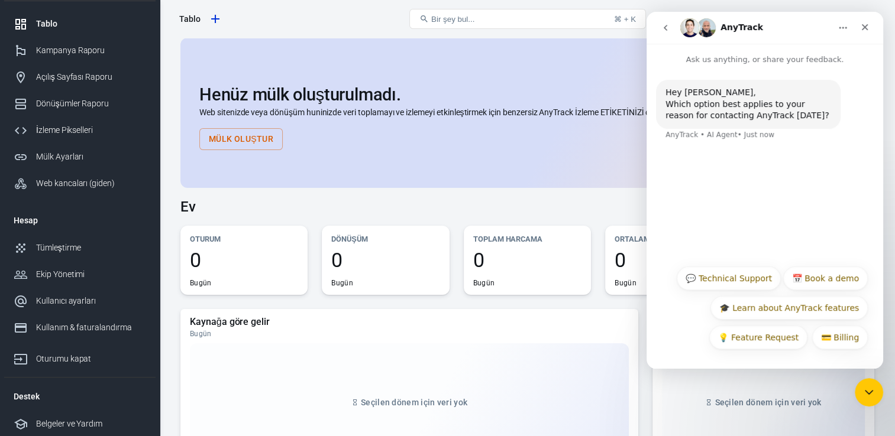
click at [838, 27] on icon "Home" at bounding box center [842, 27] width 9 height 9
click at [809, 60] on div "Expand window" at bounding box center [819, 57] width 65 height 12
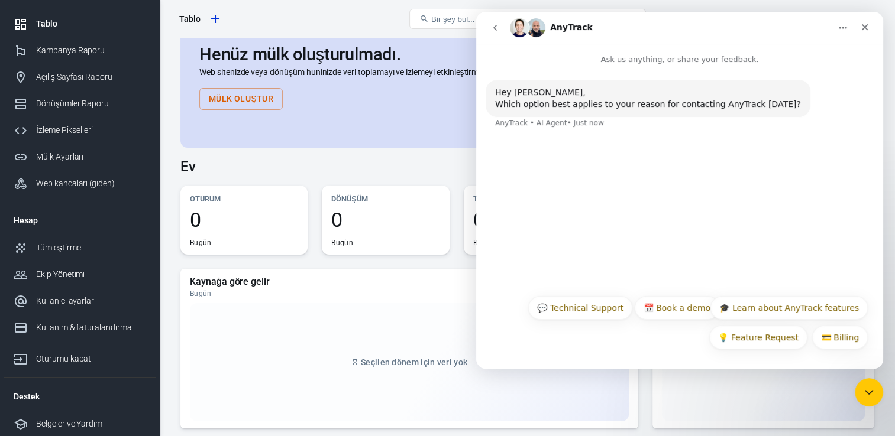
scroll to position [41, 0]
click at [866, 30] on icon "Close" at bounding box center [864, 26] width 9 height 9
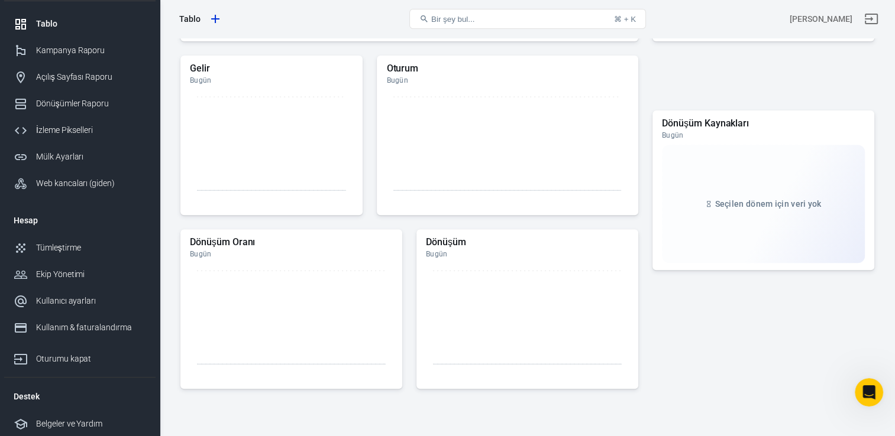
scroll to position [520, 0]
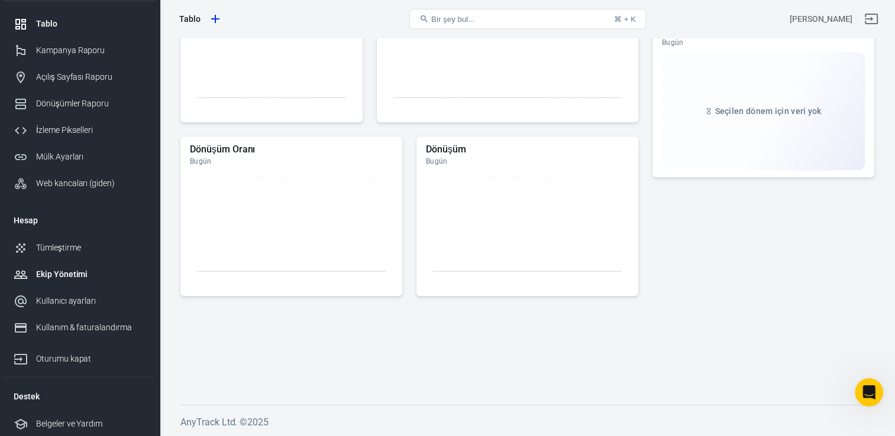
click at [69, 273] on div "Ekip Yönetimi" at bounding box center [91, 274] width 110 height 12
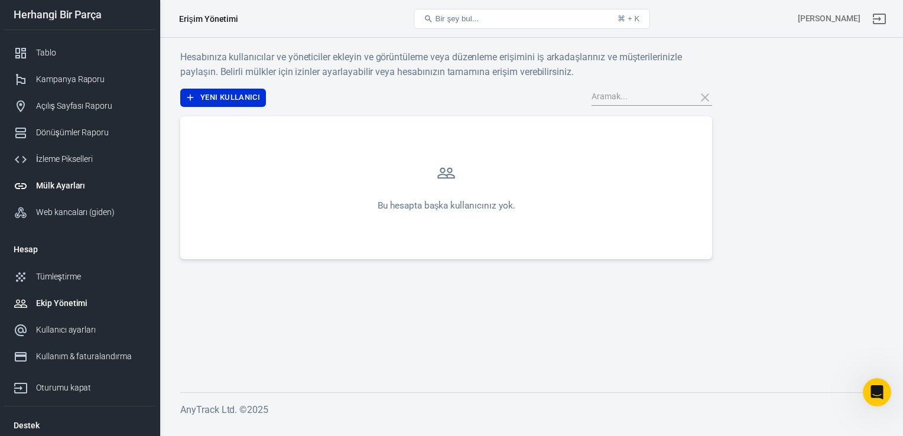
click at [76, 178] on link "Mülk Ayarları" at bounding box center [79, 186] width 151 height 27
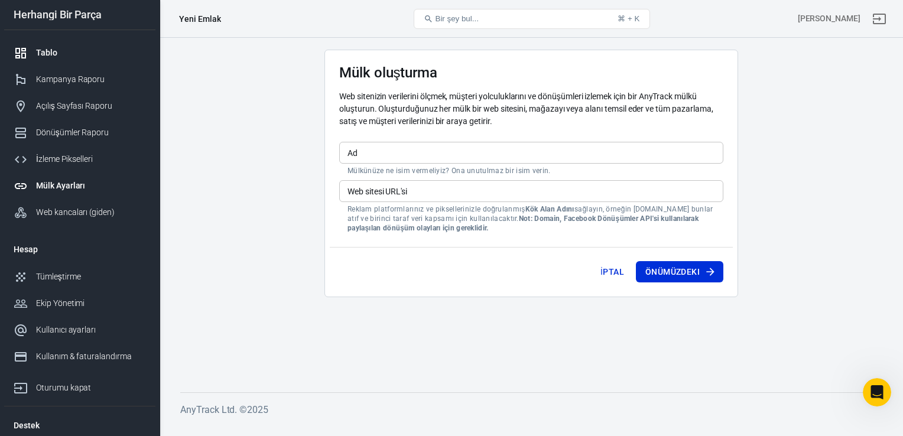
click at [61, 49] on div "Tablo" at bounding box center [91, 53] width 110 height 12
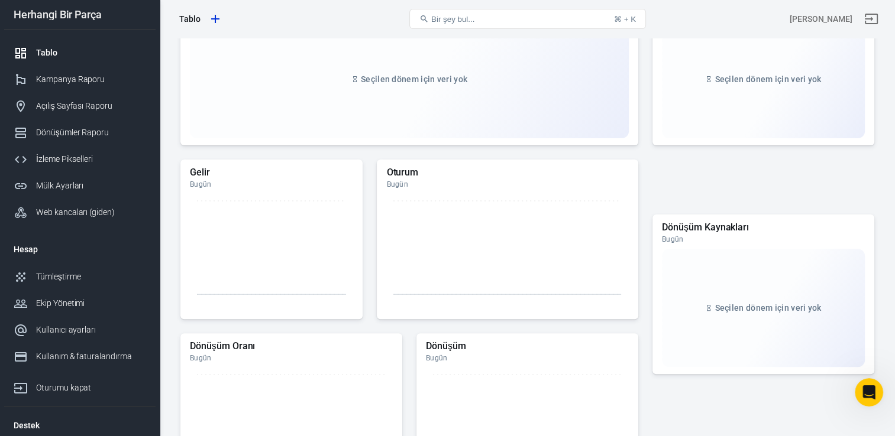
scroll to position [520, 0]
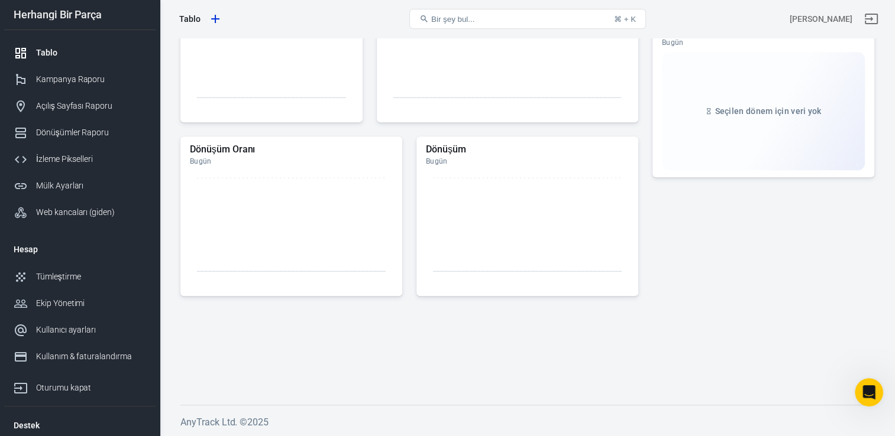
click at [43, 412] on li "Destek" at bounding box center [79, 426] width 151 height 28
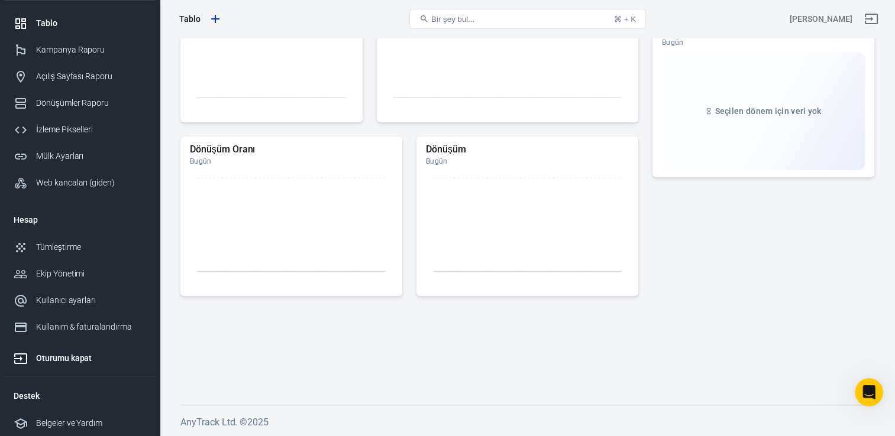
scroll to position [0, 0]
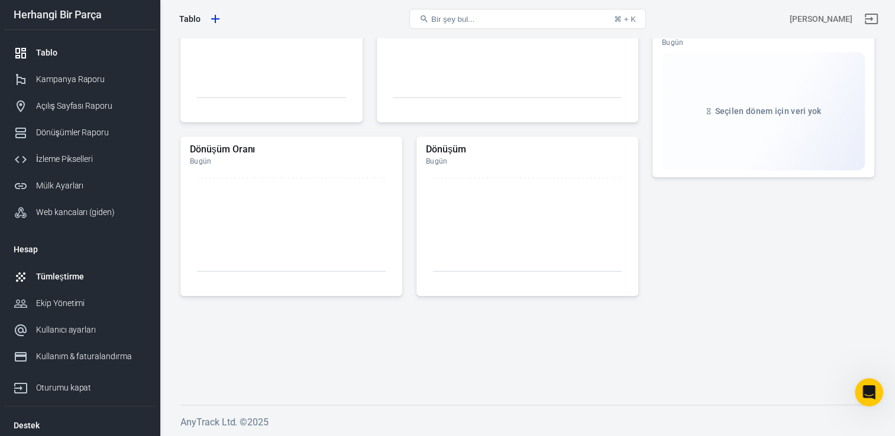
click at [36, 273] on div "Tümleştirme" at bounding box center [91, 277] width 110 height 12
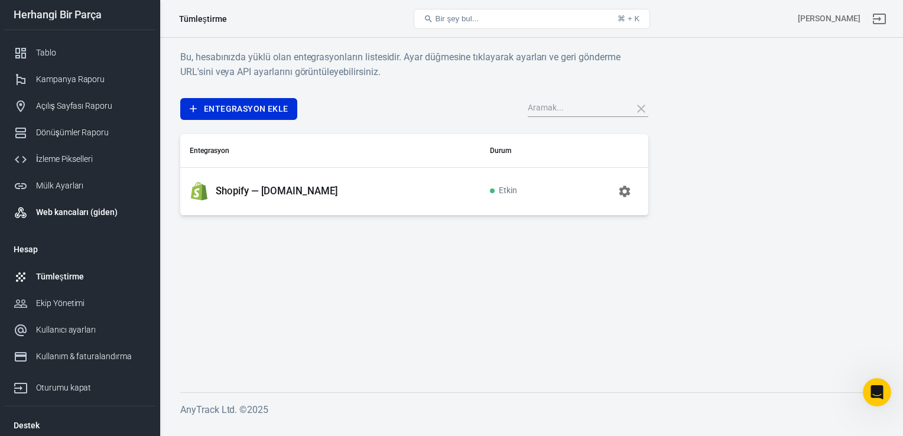
click at [99, 212] on div "Web kancaları (giden)" at bounding box center [91, 212] width 110 height 12
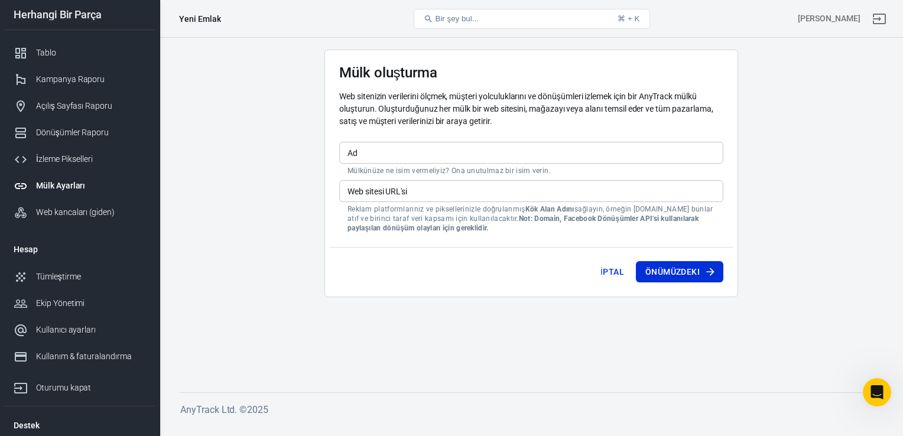
click at [205, 18] on div "Yeni Emlak" at bounding box center [200, 19] width 42 height 12
click at [79, 85] on div "Kampanya Raporu" at bounding box center [91, 79] width 110 height 12
click at [90, 157] on div "İzleme Pikselleri" at bounding box center [91, 159] width 110 height 12
click at [196, 22] on div "Yeni Emlak" at bounding box center [200, 19] width 42 height 12
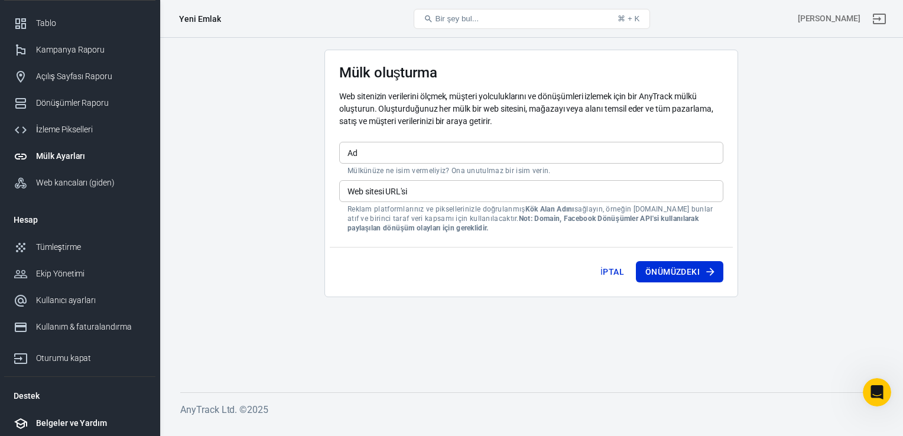
click at [70, 422] on div "Belgeler ve Yardım" at bounding box center [91, 423] width 110 height 12
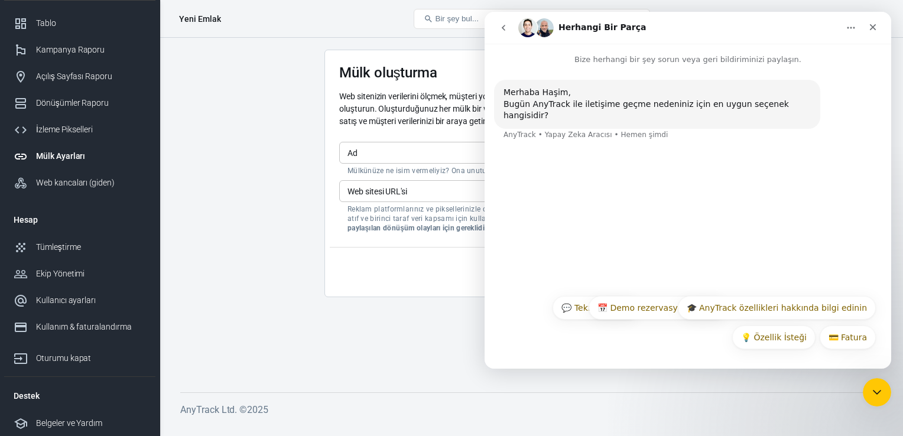
click at [505, 24] on icon "Geri Git" at bounding box center [503, 27] width 9 height 9
click at [503, 30] on icon "Geri Git" at bounding box center [503, 27] width 9 height 9
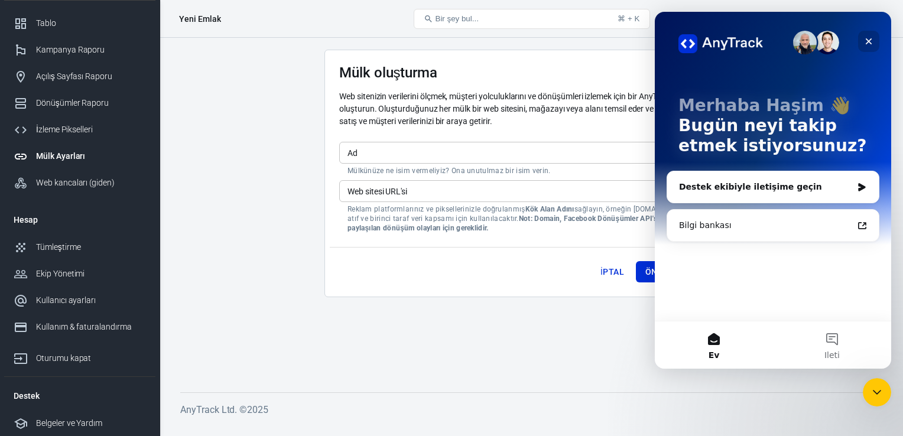
click at [872, 46] on icon "Kapatmak" at bounding box center [868, 41] width 9 height 9
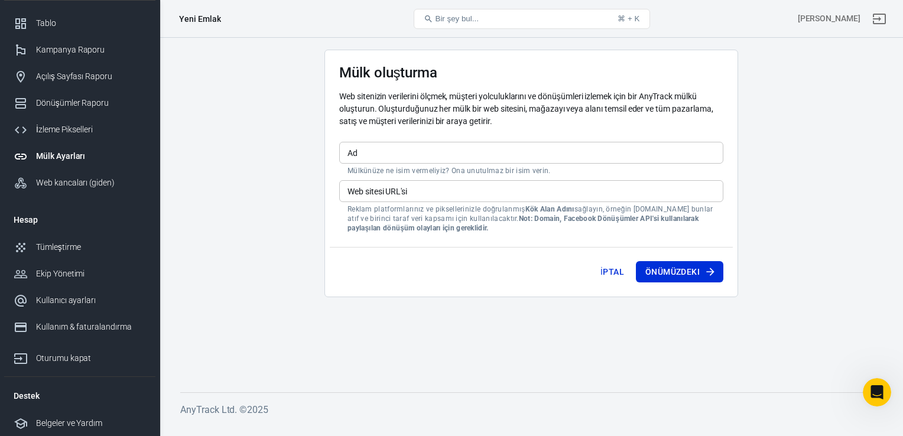
click at [197, 19] on div "Yeni Emlak" at bounding box center [200, 19] width 42 height 12
click at [79, 359] on div "Oturumu kapat" at bounding box center [91, 358] width 110 height 12
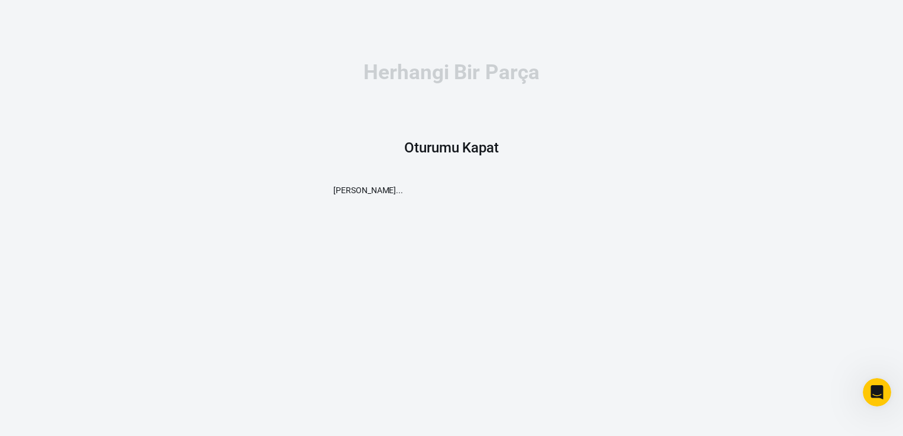
click at [458, 159] on div "Herhangi Bir Parça Oturumu Kapat Lütfen bekleyin..." at bounding box center [451, 129] width 237 height 259
